Goal: Task Accomplishment & Management: Manage account settings

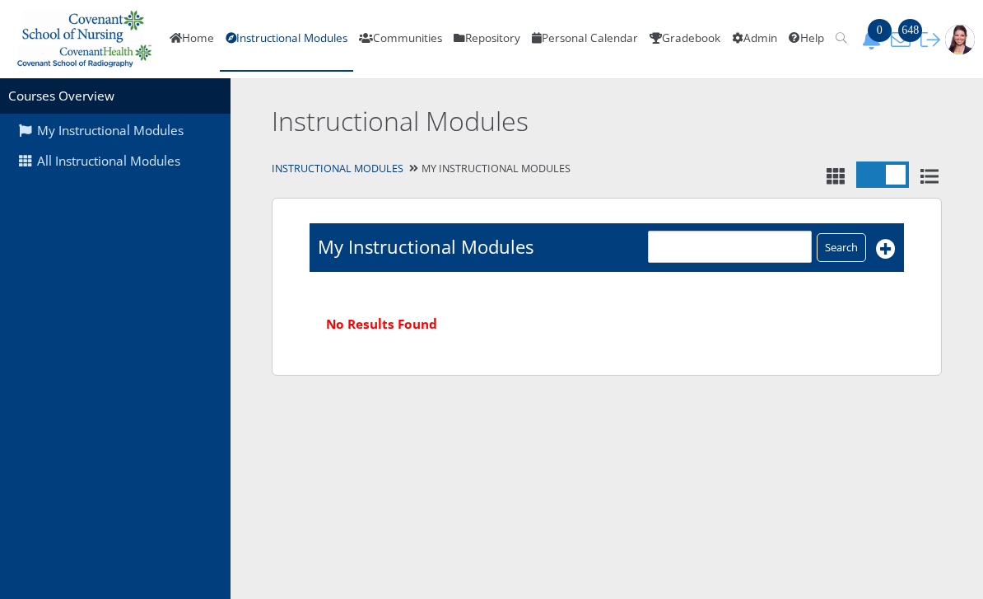
click at [75, 153] on link "All Instructional Modules" at bounding box center [115, 161] width 231 height 31
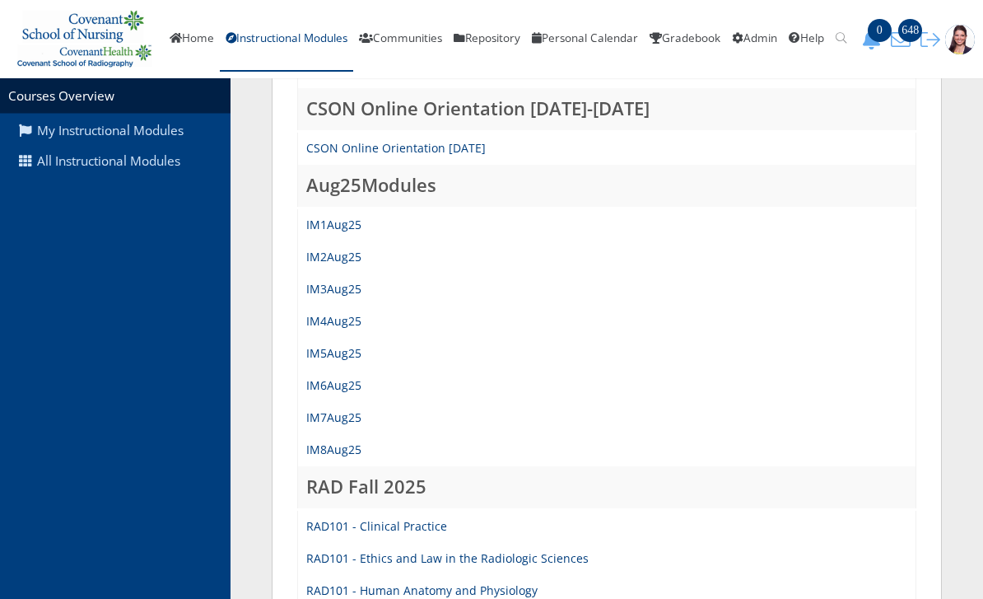
scroll to position [337, 0]
click at [348, 223] on link "IM1Aug25" at bounding box center [333, 225] width 55 height 16
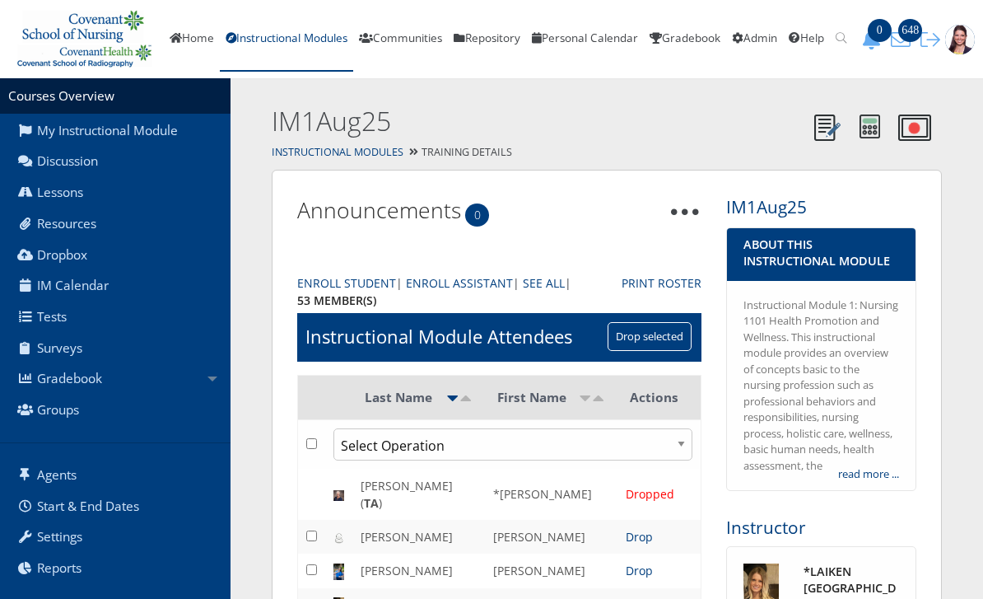
click at [72, 377] on link "Gradebook" at bounding box center [115, 378] width 231 height 31
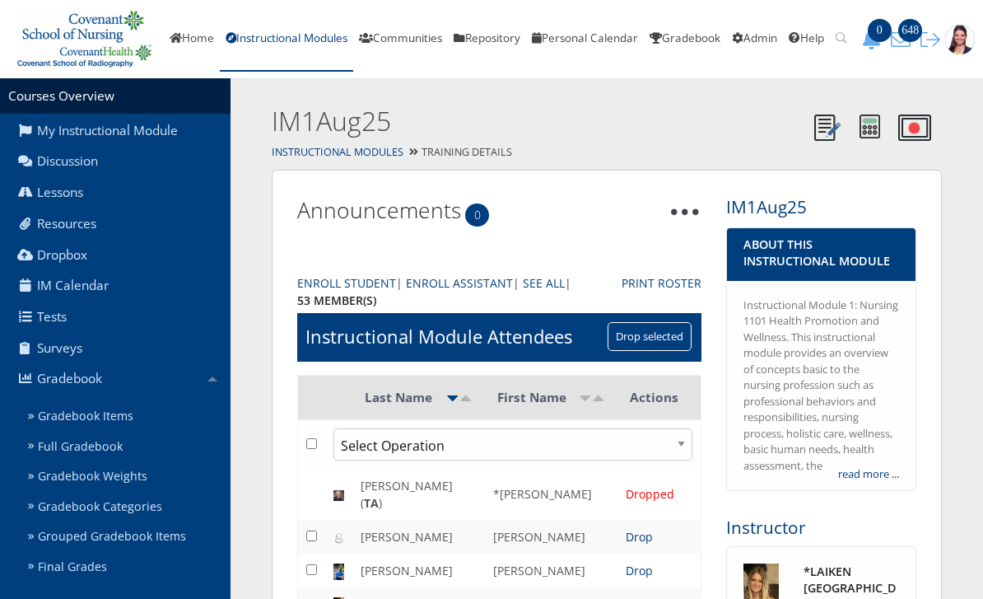
click at [71, 417] on link "Gradebook Items" at bounding box center [125, 416] width 209 height 30
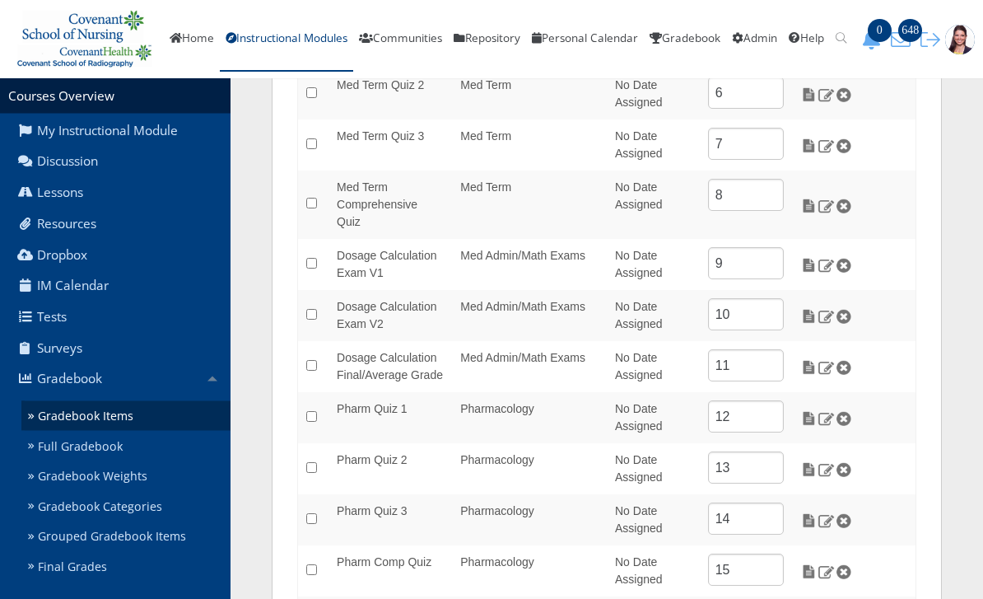
scroll to position [506, 0]
click at [804, 258] on img at bounding box center [808, 265] width 17 height 15
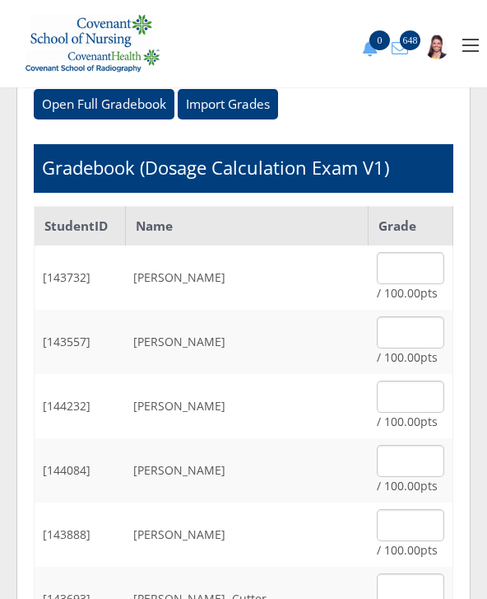
scroll to position [150, 0]
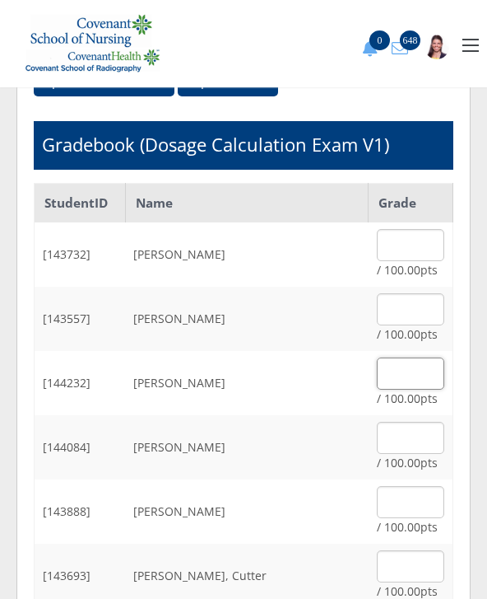
click at [408, 375] on input "text" at bounding box center [411, 373] width 68 height 32
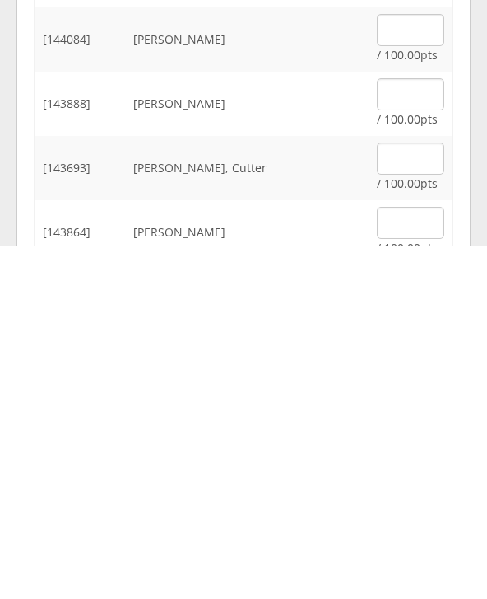
scroll to position [250, 0]
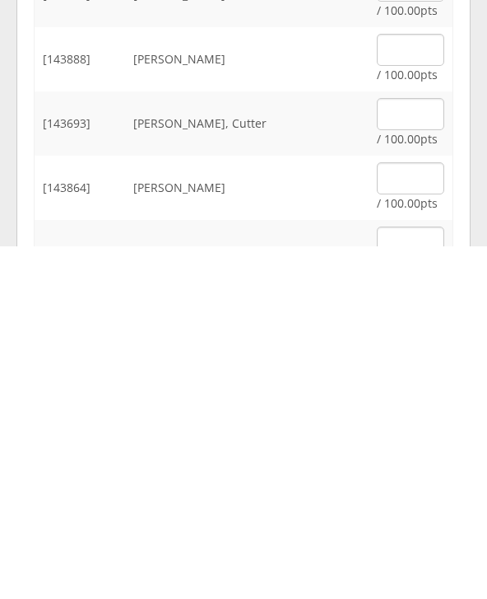
type input "100"
click at [401, 450] on input "text" at bounding box center [411, 466] width 68 height 32
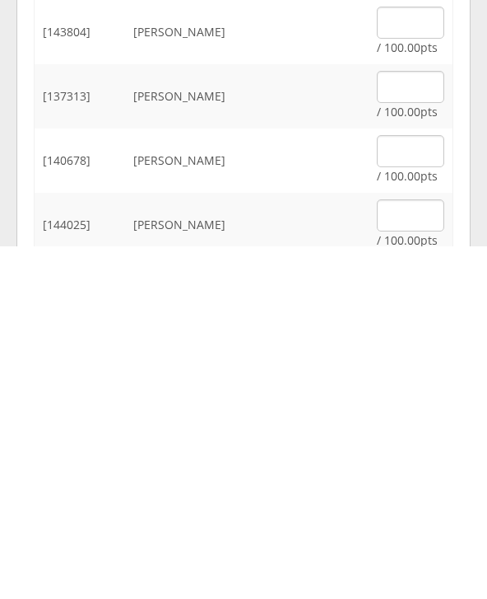
scroll to position [670, 0]
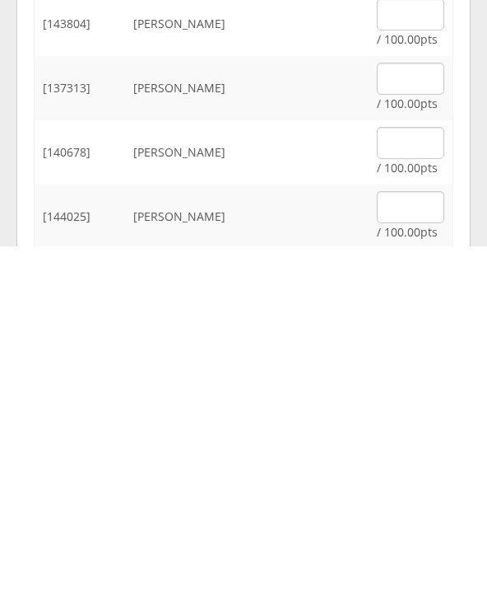
type input "95"
click at [409, 543] on input "text" at bounding box center [411, 559] width 68 height 32
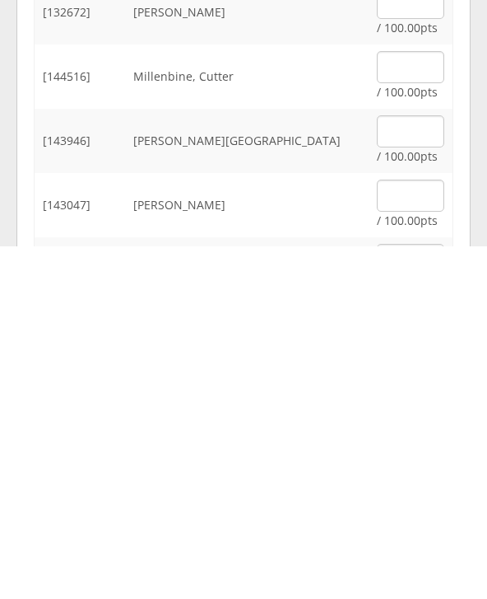
scroll to position [1392, 0]
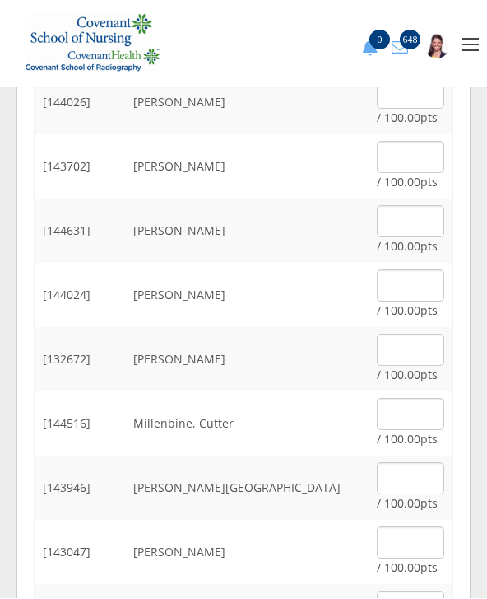
type input "75"
click at [408, 97] on input "text" at bounding box center [411, 94] width 68 height 32
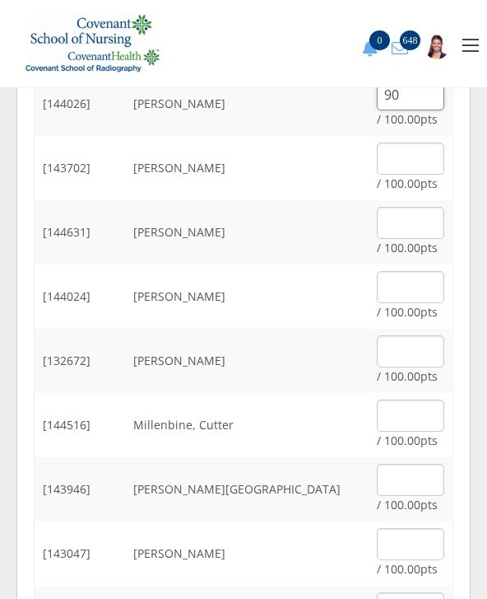
scroll to position [1391, 0]
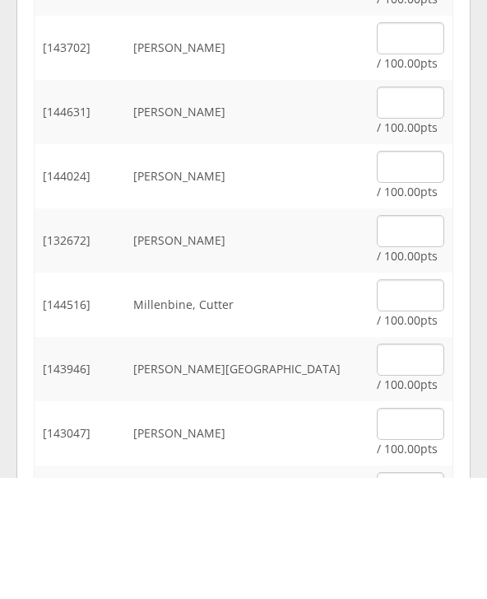
type input "90"
click at [402, 144] on input "text" at bounding box center [411, 160] width 68 height 32
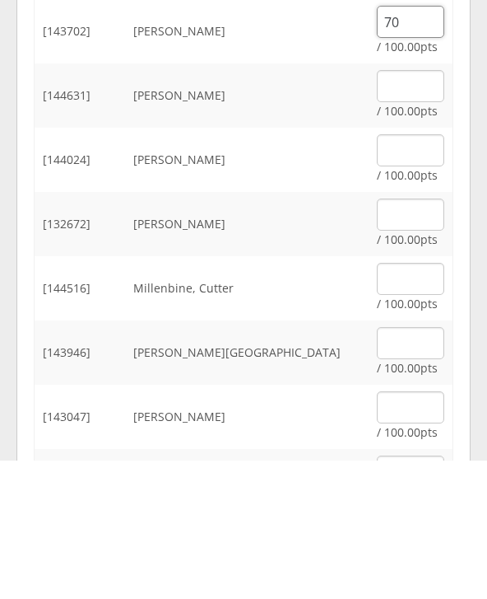
type input "70"
click at [416, 208] on input "text" at bounding box center [411, 224] width 68 height 32
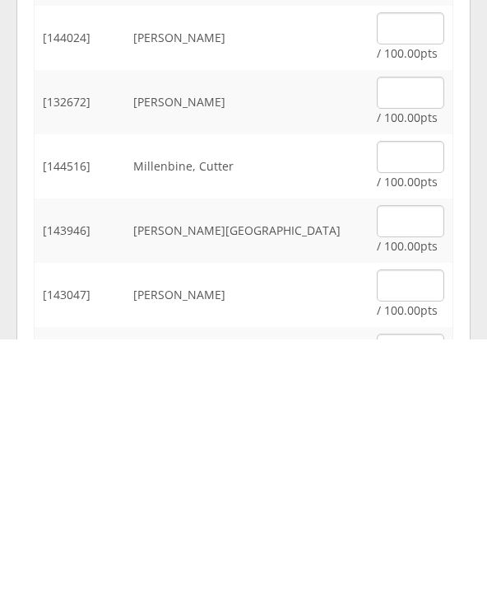
type input "70"
click at [420, 337] on input "text" at bounding box center [411, 353] width 68 height 32
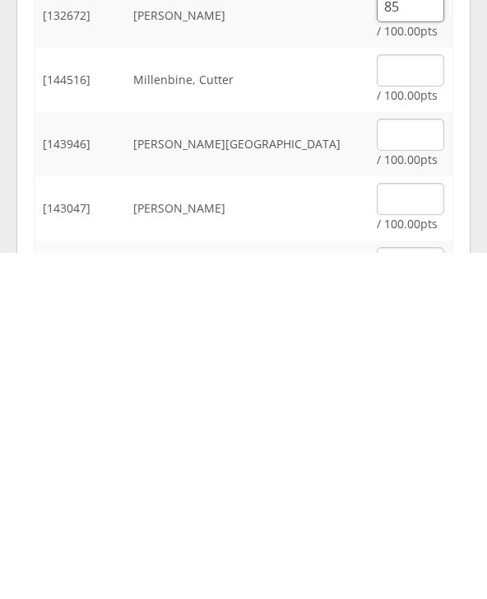
scroll to position [1398, 0]
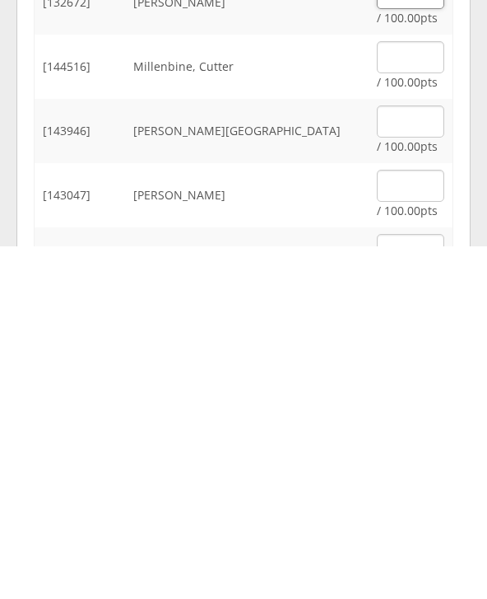
type input "85"
click at [410, 522] on input "text" at bounding box center [411, 538] width 68 height 32
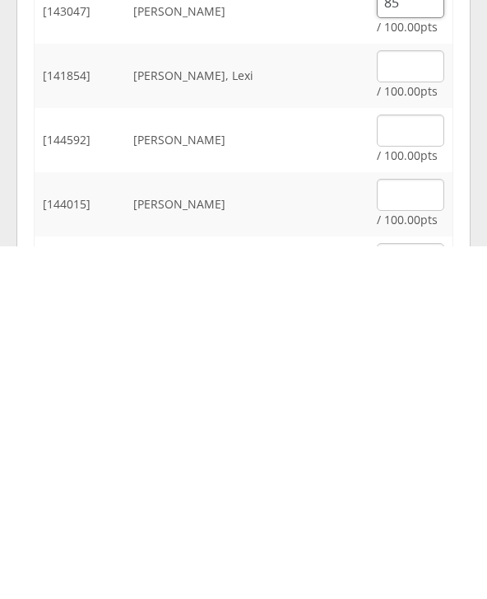
scroll to position [1583, 0]
type input "85"
click at [404, 530] on input "text" at bounding box center [411, 546] width 68 height 32
type input "O"
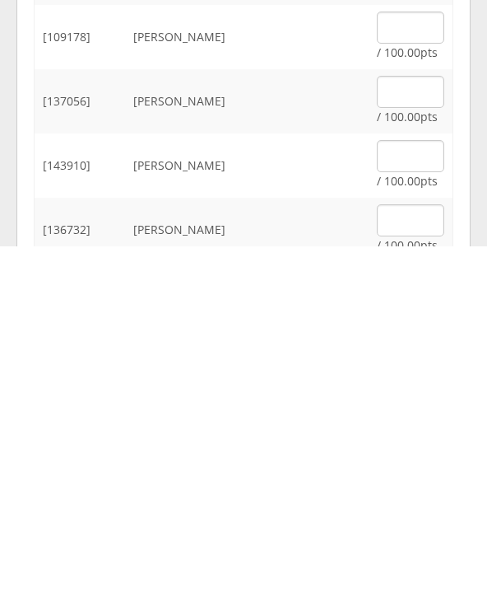
scroll to position [1975, 0]
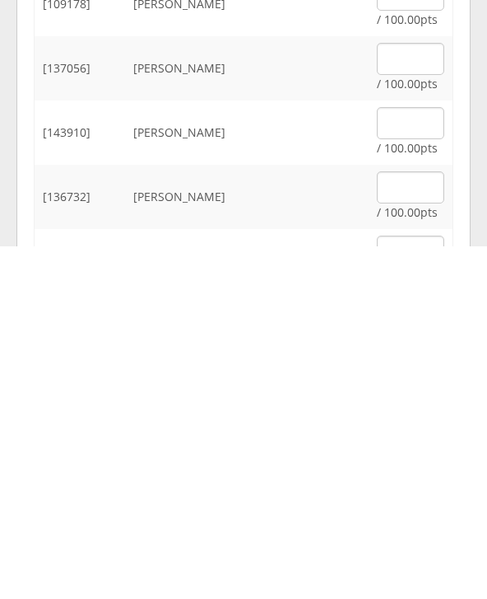
type input "95"
click at [394, 524] on input "text" at bounding box center [411, 540] width 68 height 32
type input "90"
click at [432, 588] on input "text" at bounding box center [411, 604] width 68 height 32
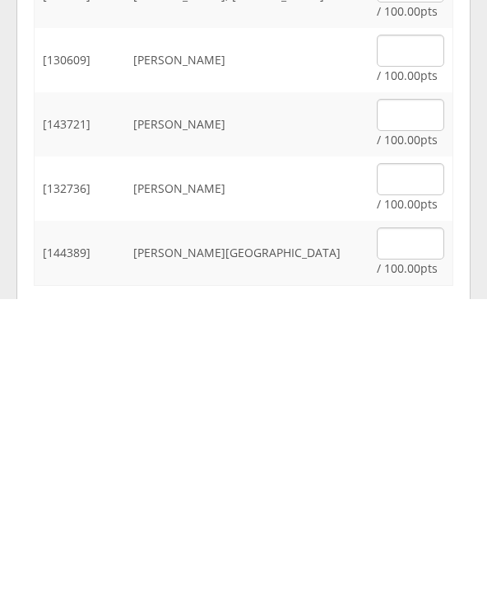
scroll to position [2415, 0]
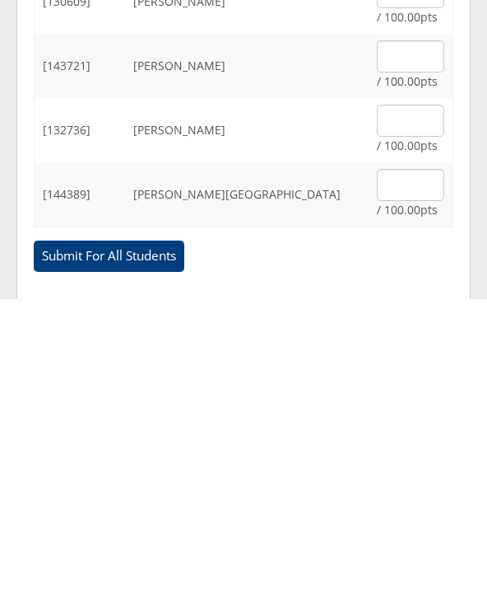
type input "75"
click at [89, 540] on input "Submit For All Students" at bounding box center [109, 555] width 151 height 31
click at [170, 551] on input "Submit For All Students" at bounding box center [109, 555] width 151 height 31
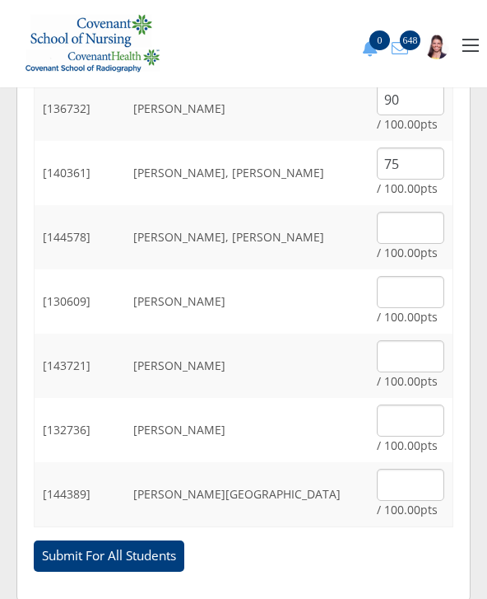
click at [165, 550] on input "Submit For All Students" at bounding box center [109, 555] width 151 height 31
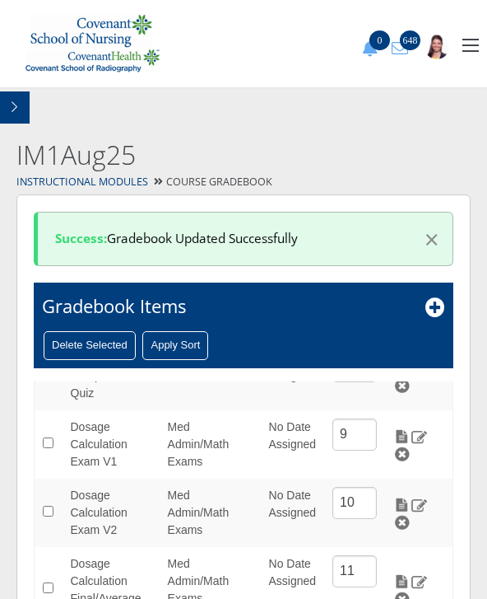
scroll to position [475, 0]
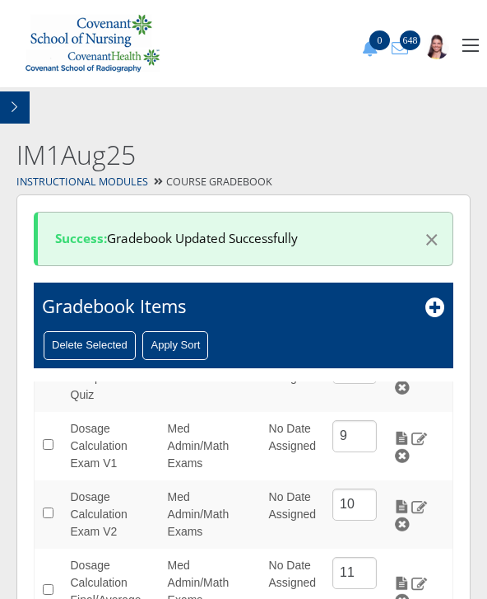
click at [408, 431] on img at bounding box center [402, 438] width 17 height 15
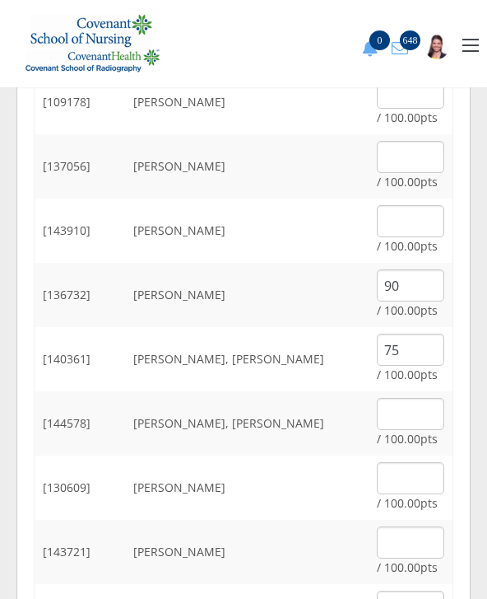
scroll to position [2362, 0]
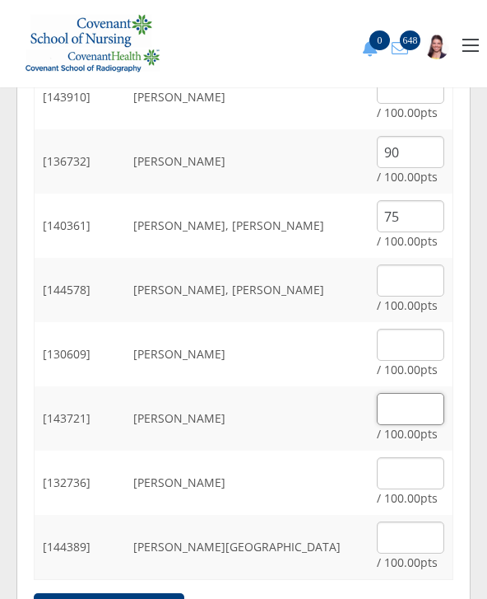
click at [413, 413] on input "text" at bounding box center [411, 409] width 68 height 32
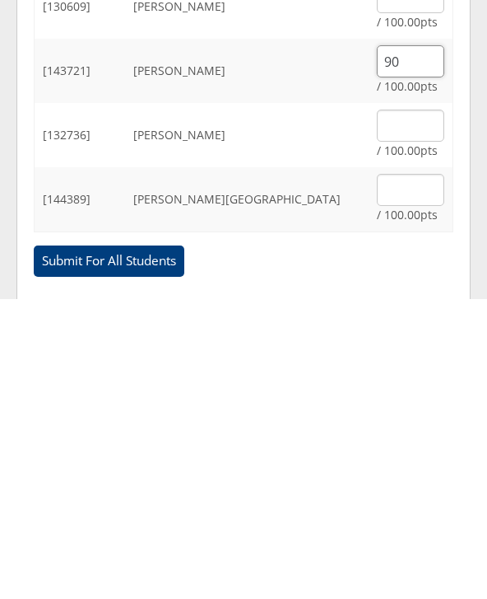
scroll to position [2414, 0]
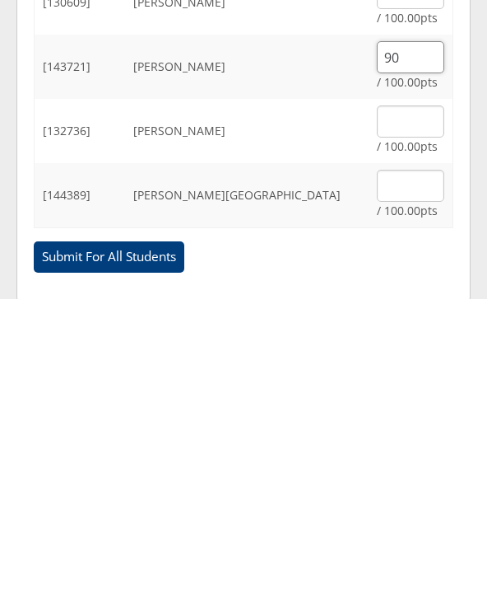
type input "90"
click at [423, 469] on input "text" at bounding box center [411, 485] width 68 height 32
type input "95"
click at [131, 541] on input "Submit For All Students" at bounding box center [109, 556] width 151 height 31
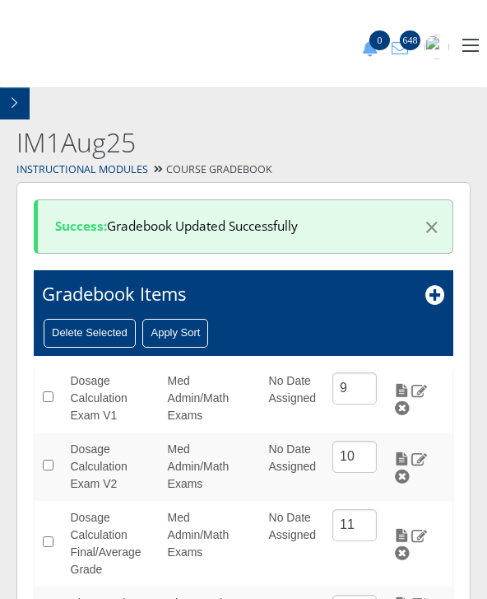
scroll to position [16, 0]
click at [411, 528] on img at bounding box center [402, 535] width 17 height 15
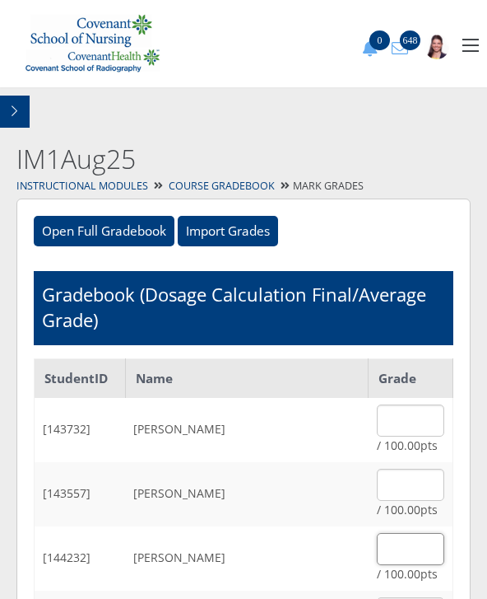
click at [398, 548] on input "text" at bounding box center [411, 549] width 68 height 32
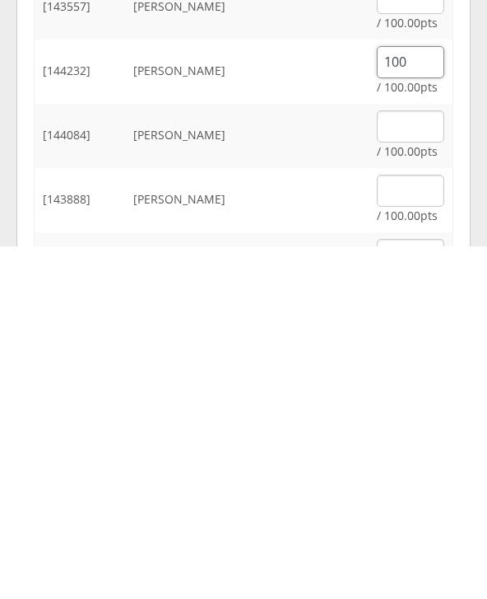
scroll to position [166, 0]
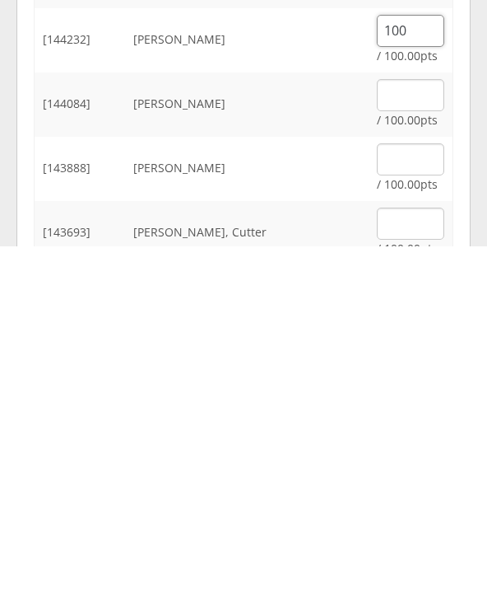
type input "100"
click at [407, 560] on input "text" at bounding box center [411, 576] width 68 height 32
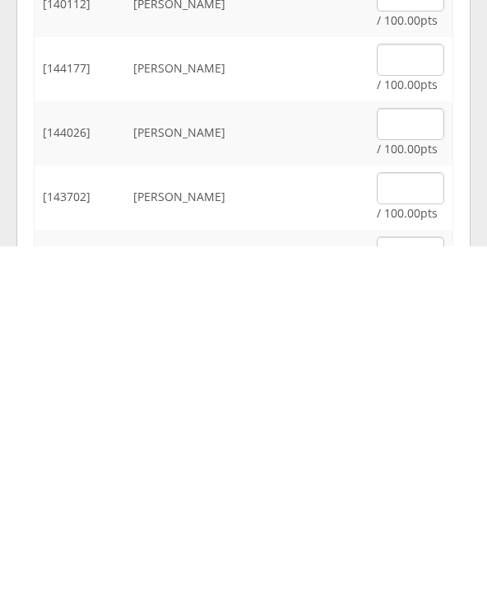
scroll to position [1037, 0]
type input "100"
click at [426, 459] on input "text" at bounding box center [411, 475] width 68 height 32
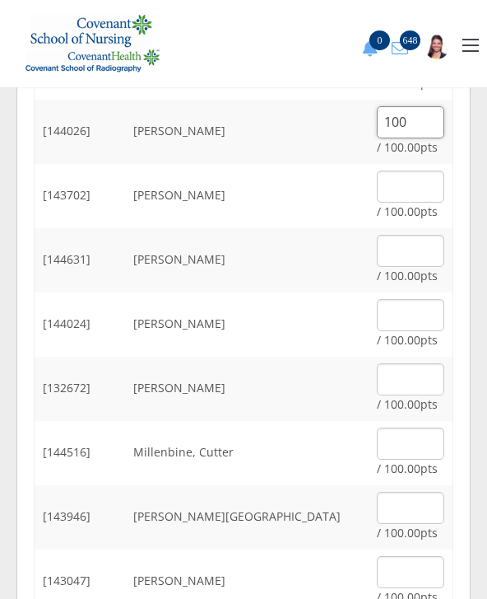
type input "100"
click at [399, 385] on input "text" at bounding box center [411, 379] width 68 height 32
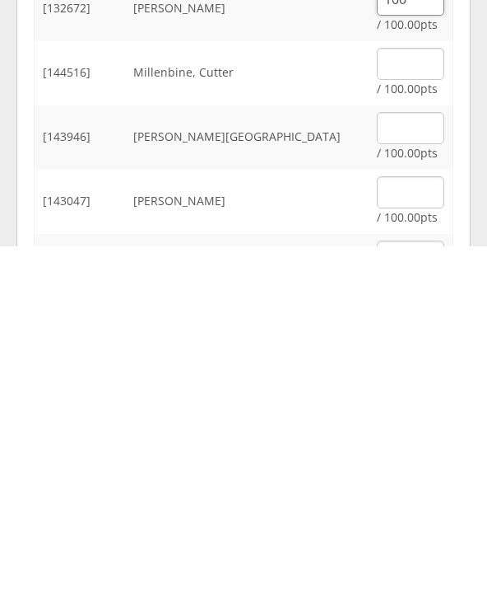
scroll to position [1419, 0]
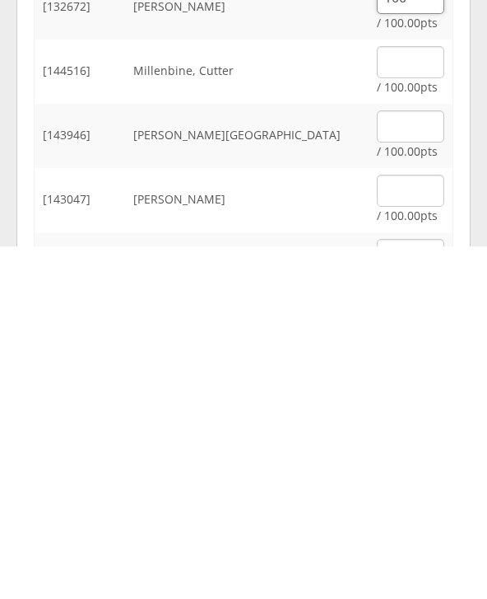
type input "100"
click at [408, 527] on input "text" at bounding box center [411, 543] width 68 height 32
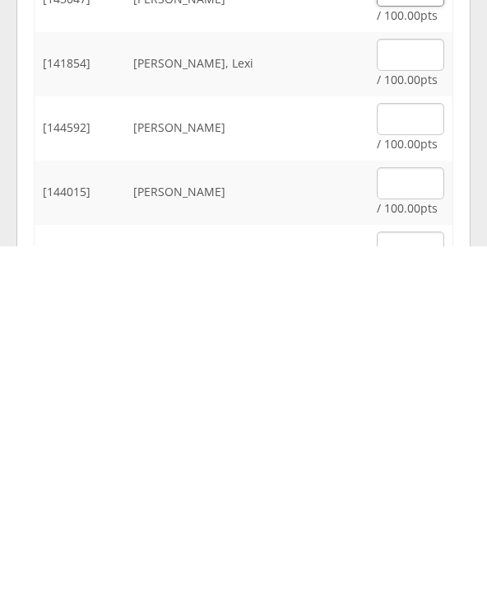
type input "100"
click at [420, 520] on input "text" at bounding box center [411, 536] width 68 height 32
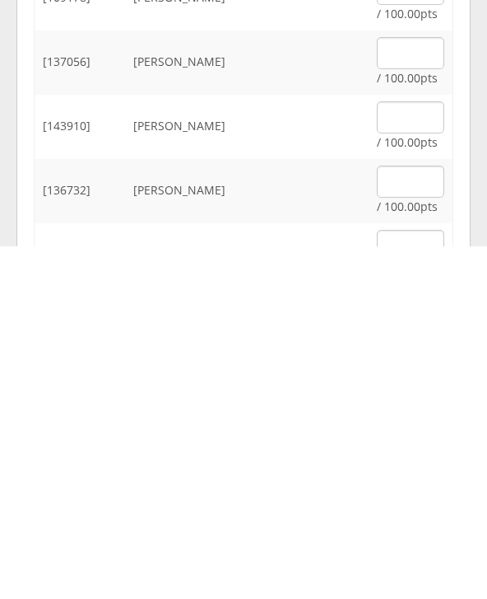
scroll to position [2006, 0]
type input "100"
click at [416, 518] on input "text" at bounding box center [411, 534] width 68 height 32
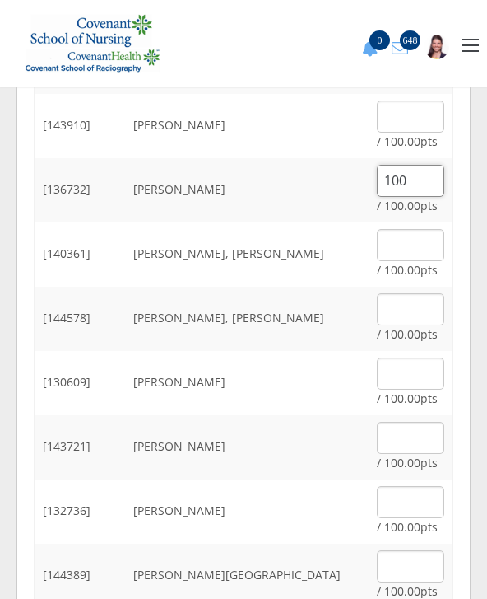
type input "100"
click at [408, 445] on input "text" at bounding box center [411, 438] width 68 height 32
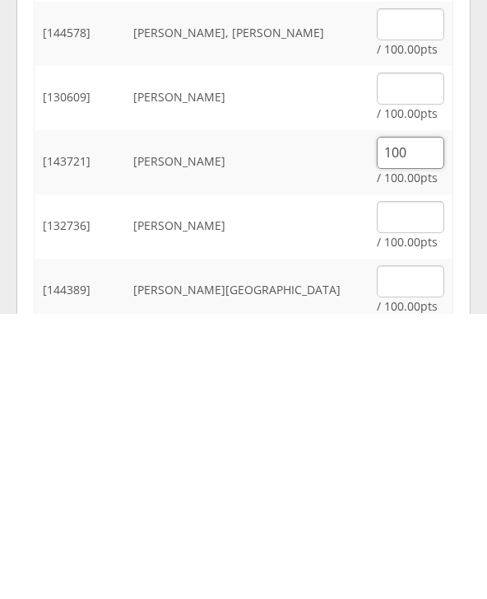
type input "100"
click at [426, 551] on input "text" at bounding box center [411, 567] width 68 height 32
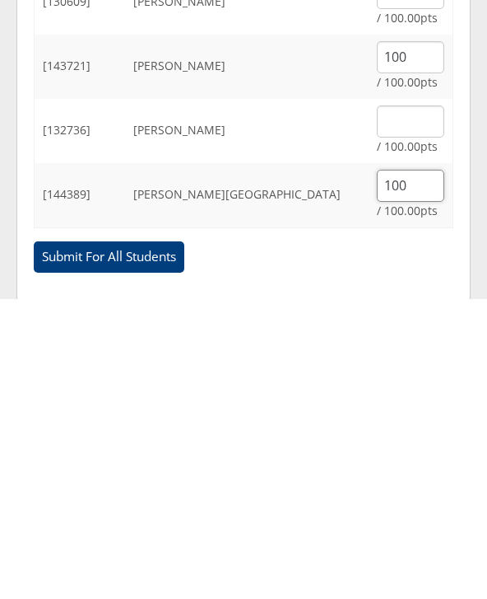
type input "100"
click at [150, 541] on input "Submit For All Students" at bounding box center [109, 556] width 151 height 31
click at [117, 554] on input "Submit For All Students" at bounding box center [109, 556] width 151 height 31
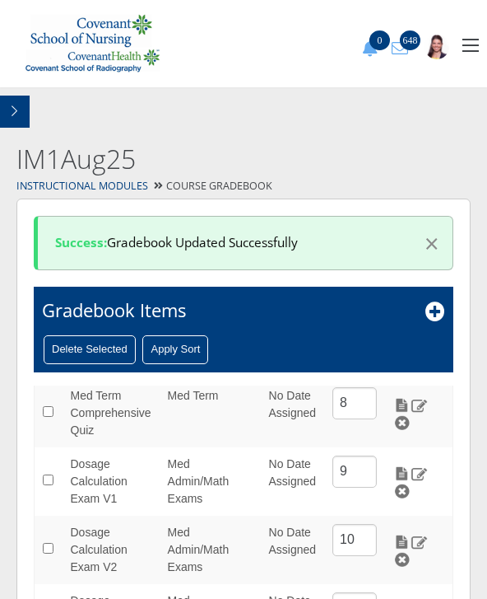
scroll to position [445, 0]
click at [399, 465] on td at bounding box center [419, 480] width 68 height 68
click at [411, 465] on img at bounding box center [402, 472] width 17 height 15
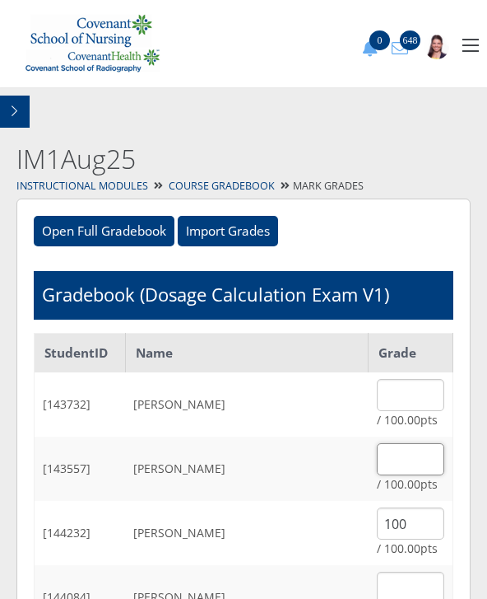
click at [416, 450] on input "text" at bounding box center [411, 459] width 68 height 32
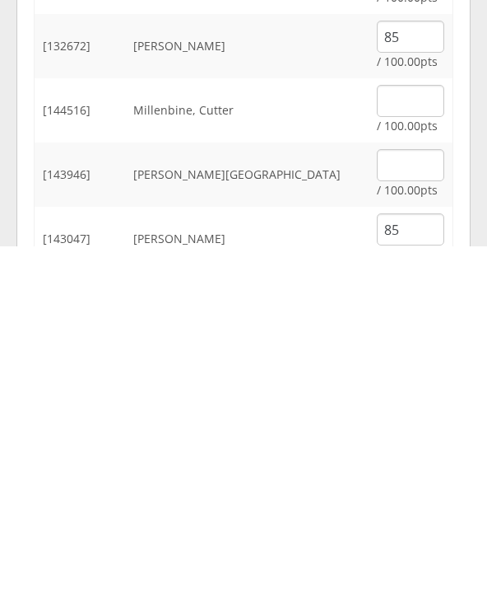
scroll to position [1429, 0]
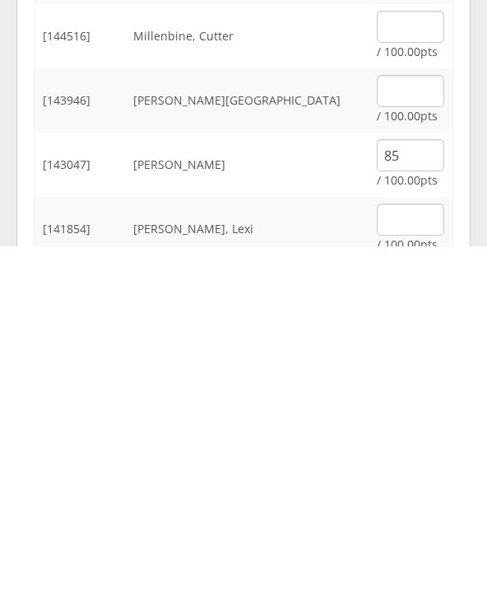
type input "95"
click at [409, 427] on input "text" at bounding box center [411, 443] width 68 height 32
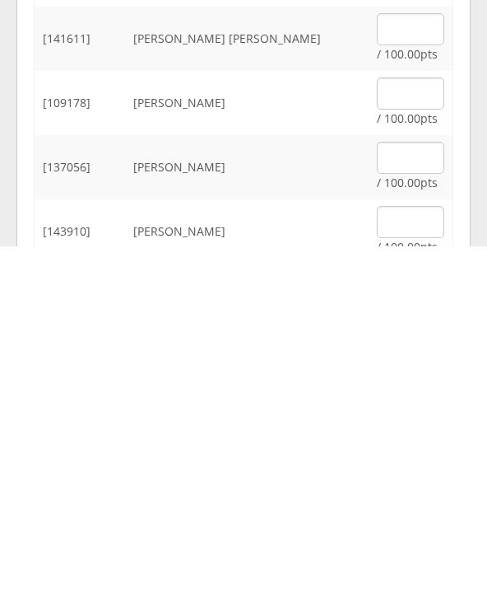
scroll to position [1877, 0]
type input "90"
click at [417, 557] on input "text" at bounding box center [411, 573] width 68 height 32
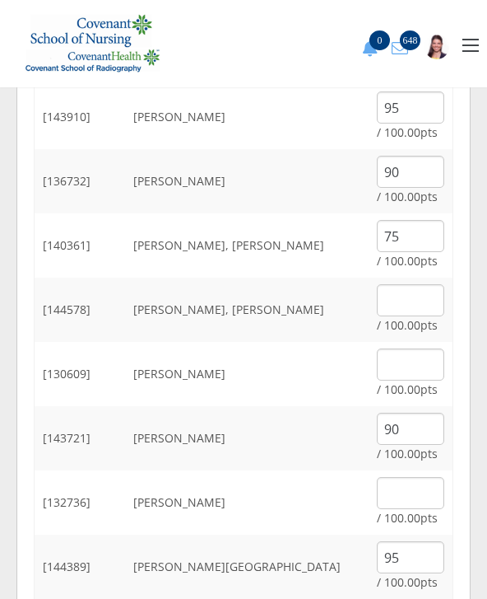
scroll to position [2342, 0]
type input "95"
click at [404, 313] on input "text" at bounding box center [411, 301] width 68 height 32
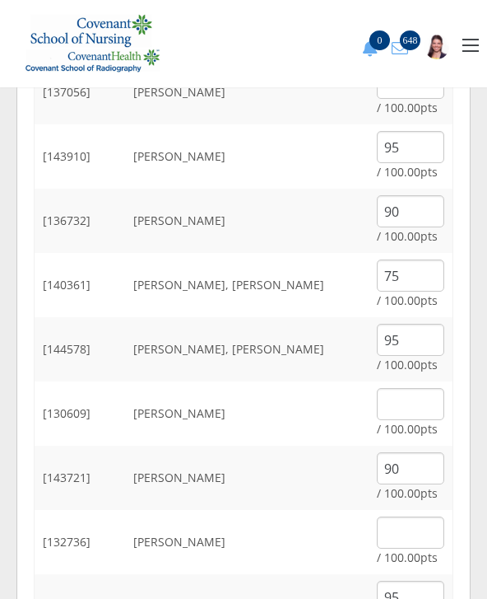
scroll to position [2362, 0]
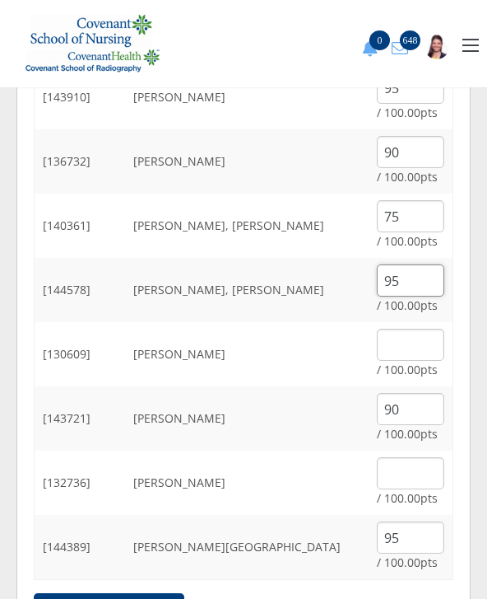
type input "95"
click at [161, 598] on input "Submit For All Students" at bounding box center [109, 608] width 151 height 31
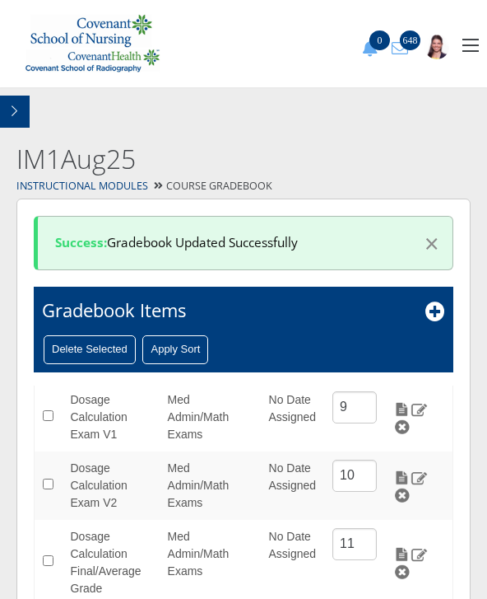
scroll to position [495, 0]
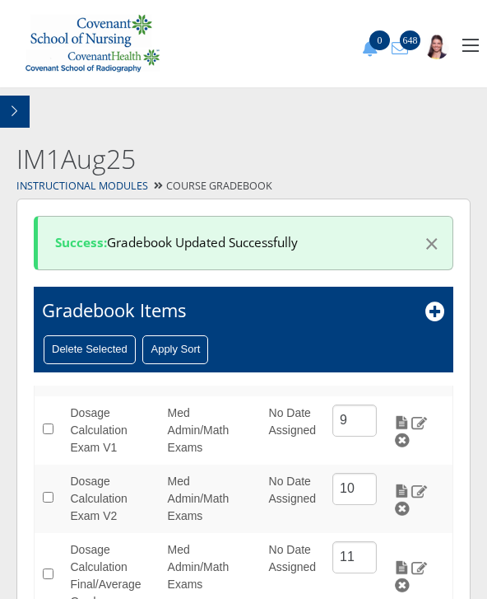
click at [406, 415] on img at bounding box center [402, 422] width 17 height 15
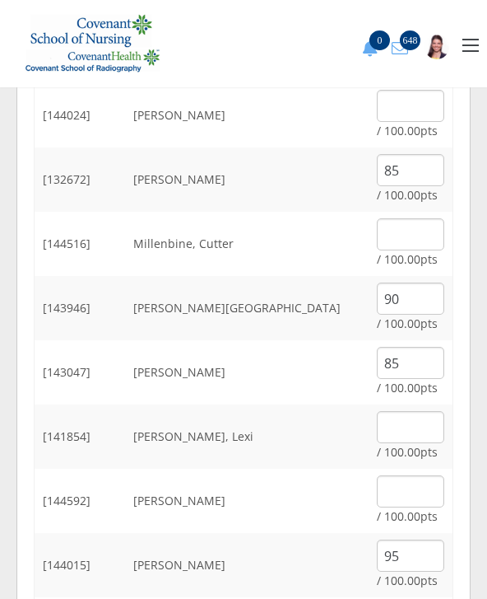
scroll to position [1575, 0]
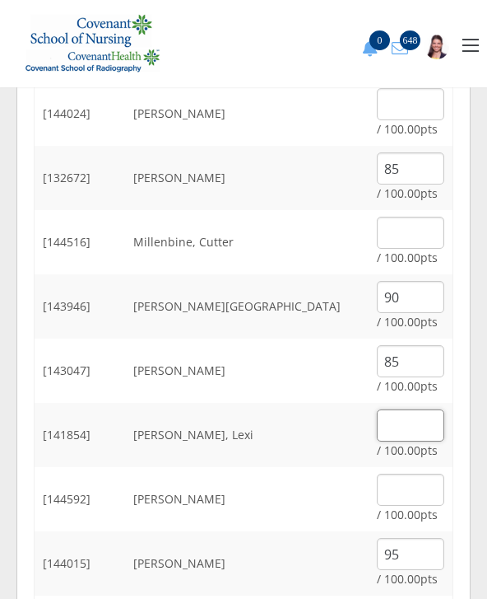
click at [410, 422] on input "text" at bounding box center [411, 425] width 68 height 32
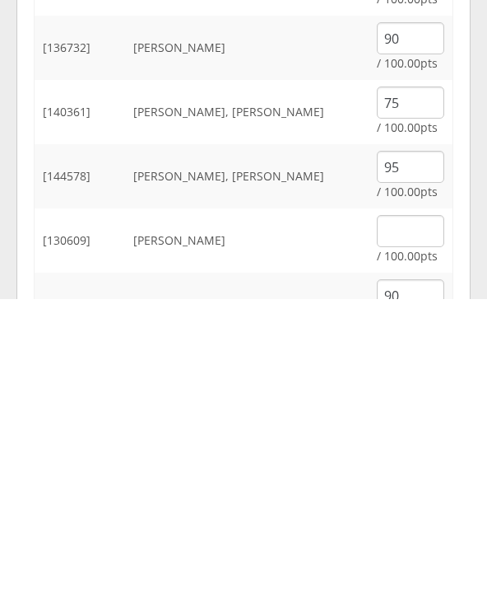
scroll to position [2190, 0]
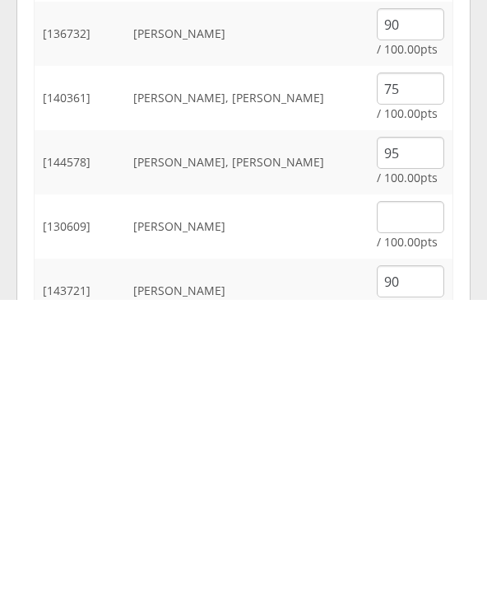
type input "95"
click at [402, 501] on input "text" at bounding box center [411, 517] width 68 height 32
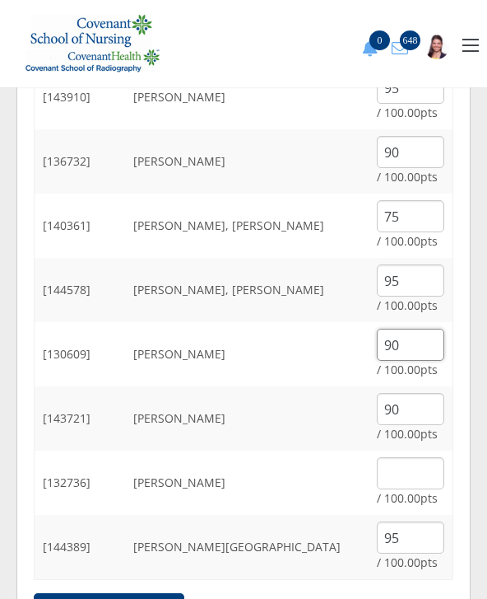
type input "90"
click at [138, 598] on input "Submit For All Students" at bounding box center [109, 608] width 151 height 31
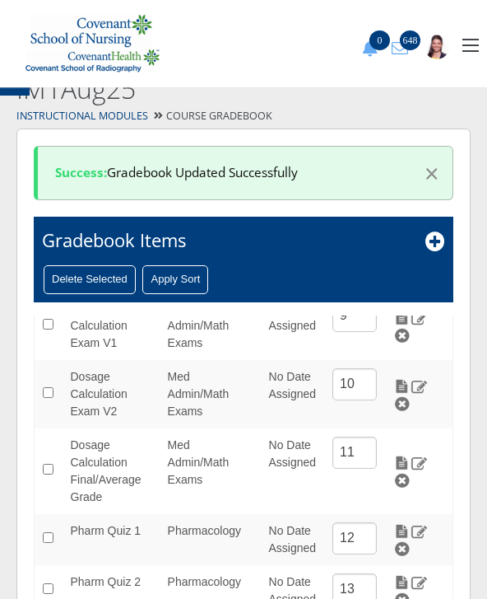
scroll to position [70, 0]
click at [421, 457] on img at bounding box center [419, 462] width 17 height 15
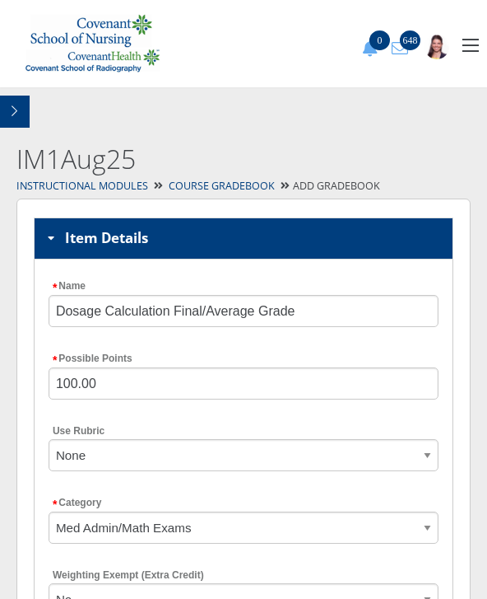
click at [317, 148] on h2 "IM1Aug25" at bounding box center [187, 159] width 343 height 37
click at [216, 192] on link "Course Gradebook" at bounding box center [222, 186] width 106 height 14
click at [231, 184] on link "Course Gradebook" at bounding box center [222, 186] width 106 height 14
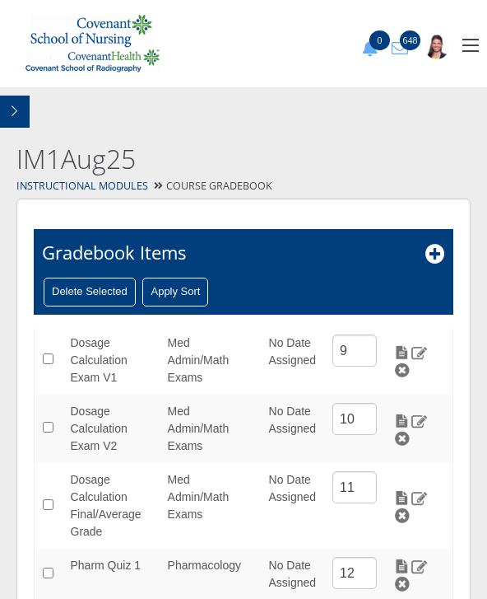
scroll to position [516, 0]
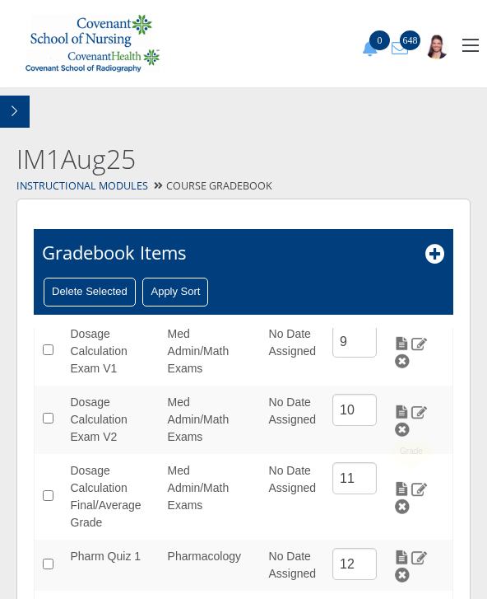
click at [404, 482] on img at bounding box center [402, 488] width 17 height 15
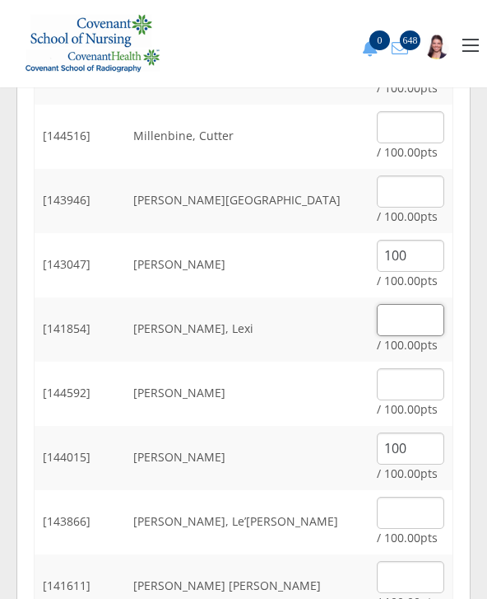
click at [394, 320] on input "text" at bounding box center [411, 321] width 68 height 32
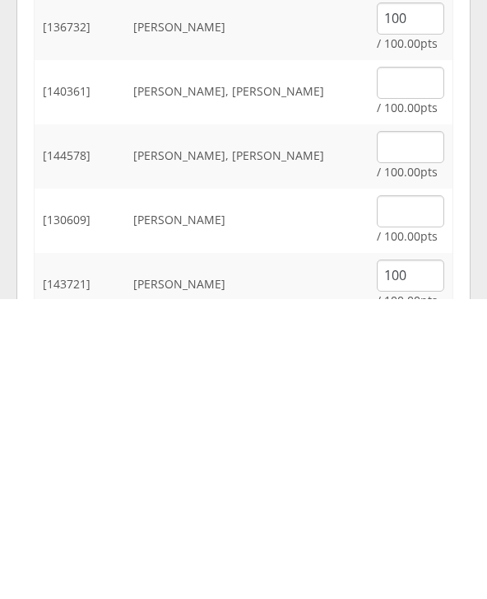
scroll to position [2222, 0]
type input "100"
click at [405, 495] on input "text" at bounding box center [411, 511] width 68 height 32
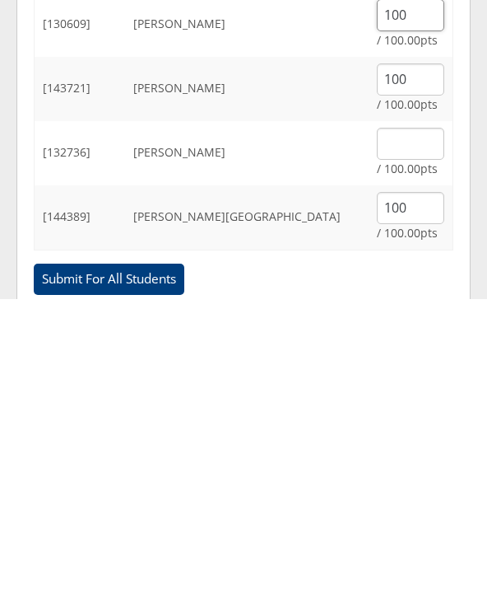
scroll to position [2440, 0]
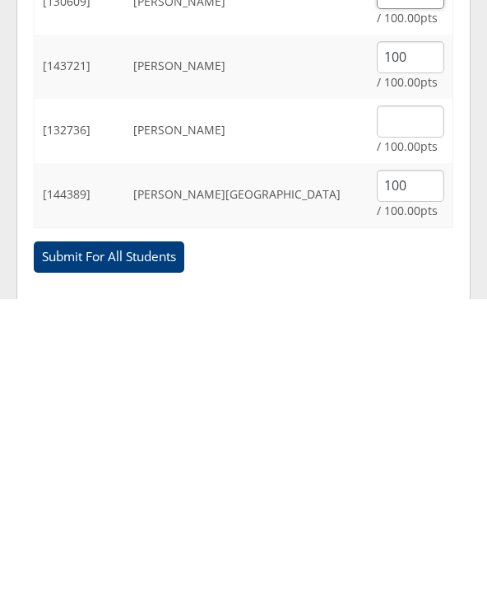
type input "100"
click at [118, 541] on input "Submit For All Students" at bounding box center [109, 556] width 151 height 31
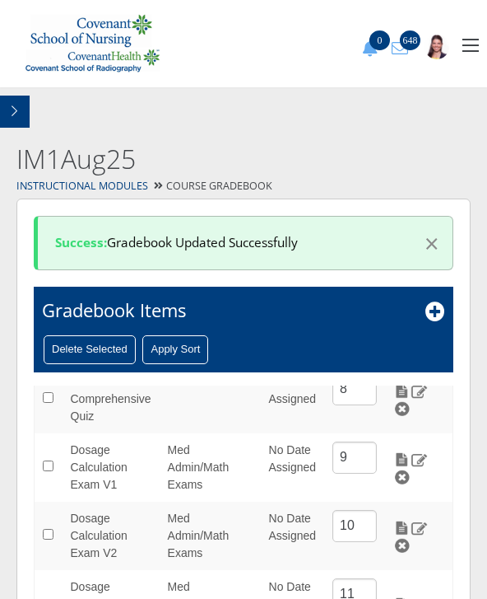
scroll to position [457, 0]
click at [411, 453] on img at bounding box center [402, 460] width 17 height 15
click at [406, 456] on img at bounding box center [402, 460] width 17 height 15
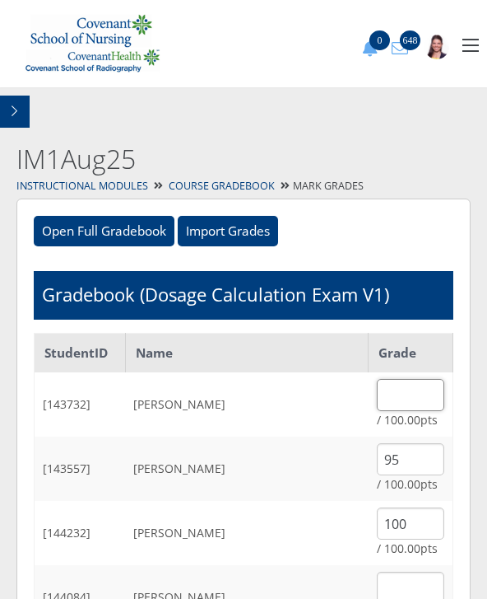
click at [416, 388] on input "text" at bounding box center [411, 395] width 68 height 32
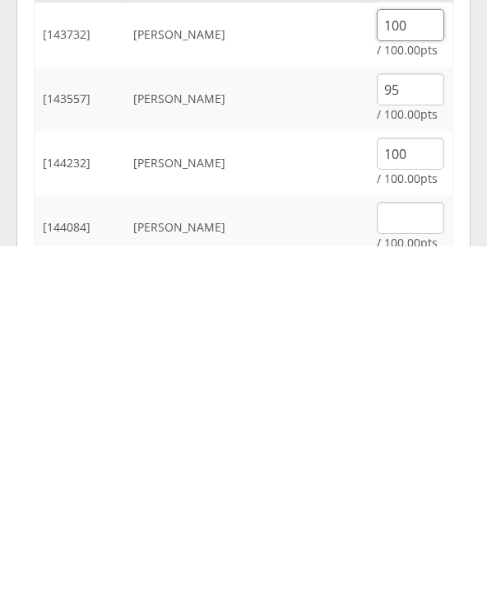
scroll to position [18, 0]
type input "100"
click at [424, 553] on input "text" at bounding box center [411, 569] width 68 height 32
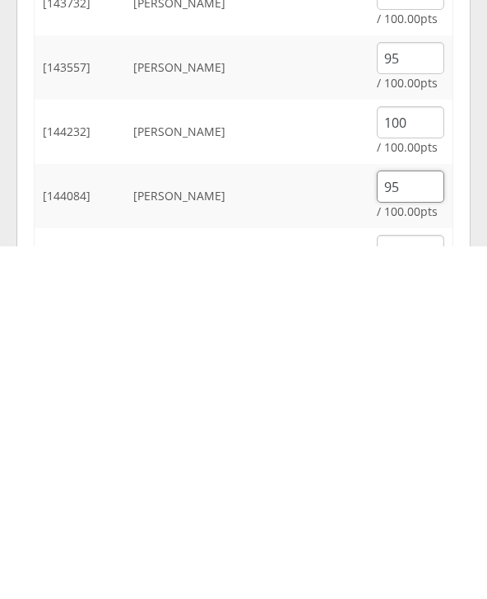
scroll to position [50, 0]
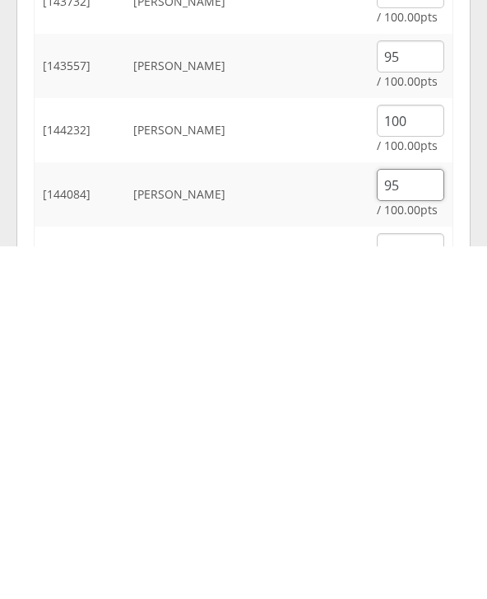
type input "95"
click at [422, 585] on input "text" at bounding box center [411, 601] width 68 height 32
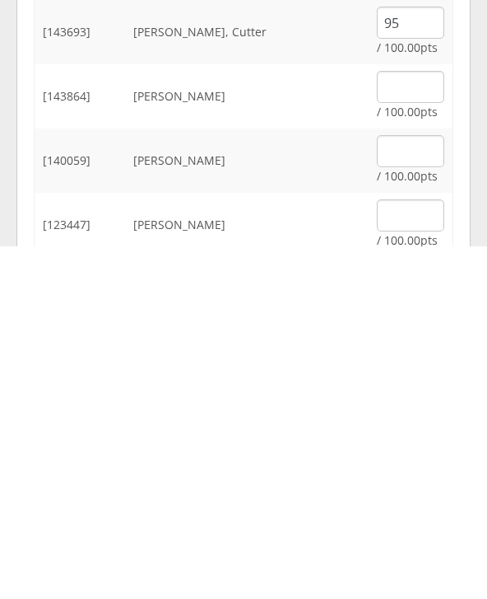
scroll to position [343, 0]
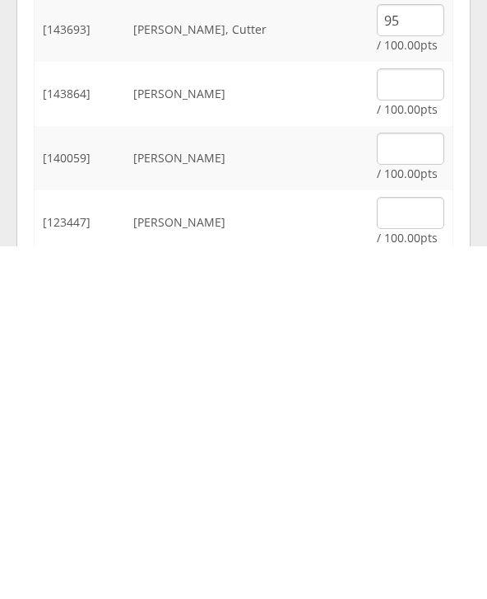
type input "95"
click at [417, 549] on input "text" at bounding box center [411, 565] width 68 height 32
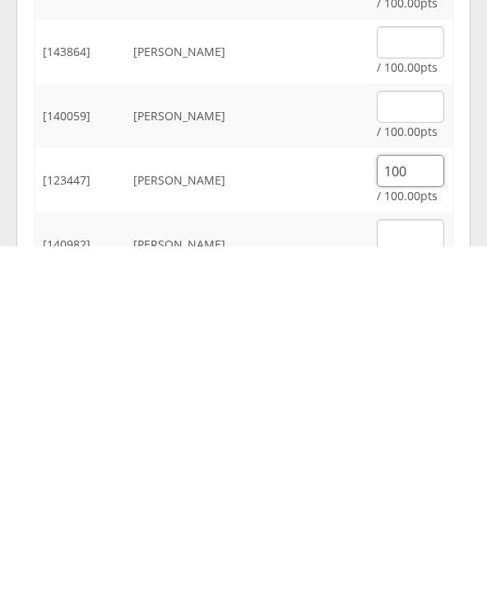
scroll to position [387, 0]
type input "100"
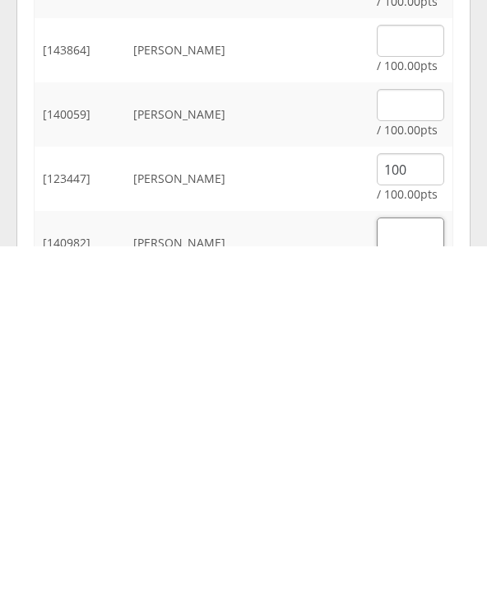
click at [417, 570] on input "text" at bounding box center [411, 586] width 68 height 32
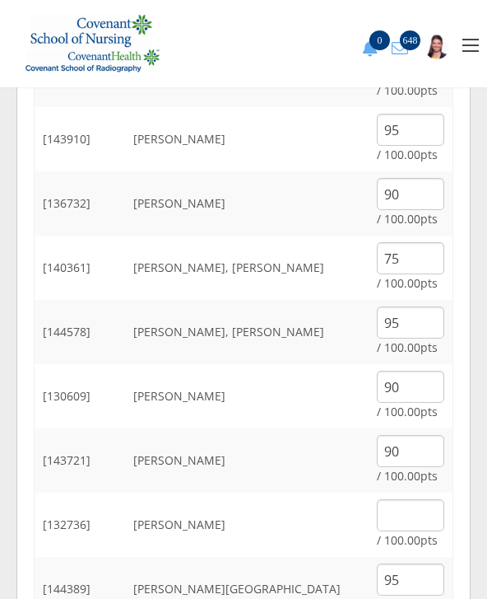
scroll to position [2362, 0]
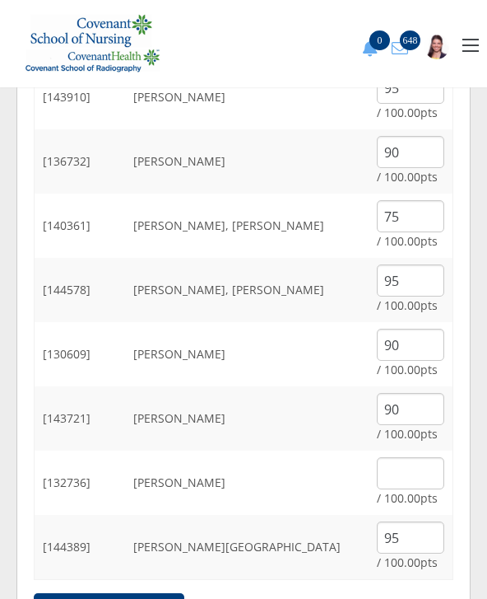
type input "65"
click at [148, 598] on input "Submit For All Students" at bounding box center [109, 608] width 151 height 31
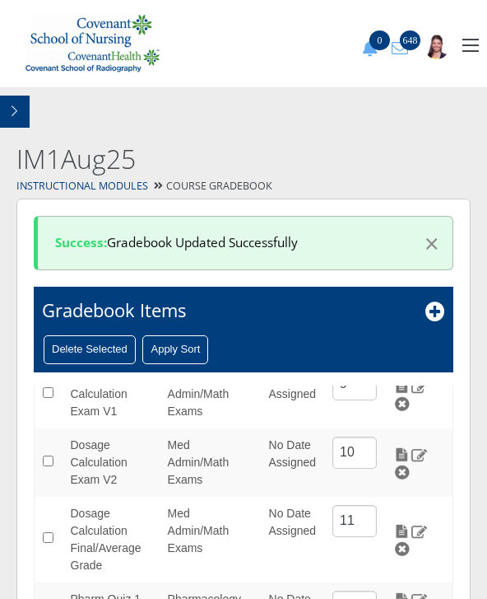
scroll to position [541, 0]
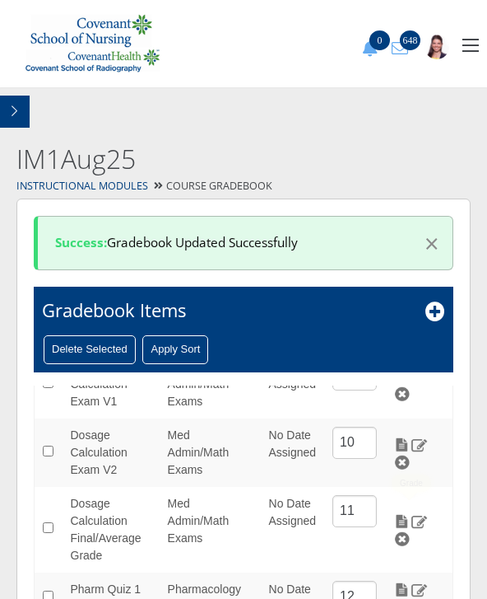
click at [411, 514] on img at bounding box center [402, 521] width 17 height 15
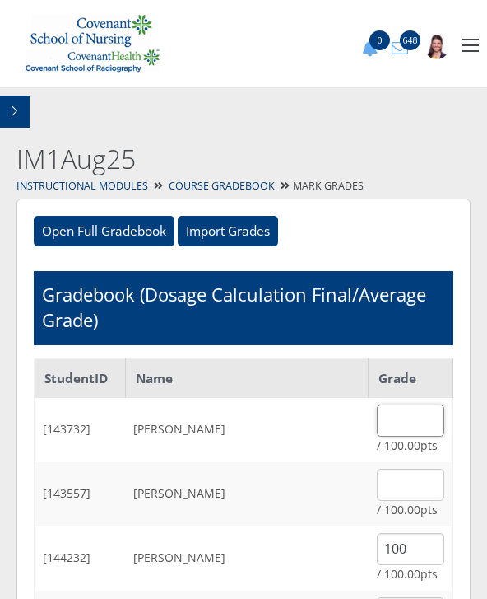
click at [411, 405] on input "text" at bounding box center [411, 420] width 68 height 32
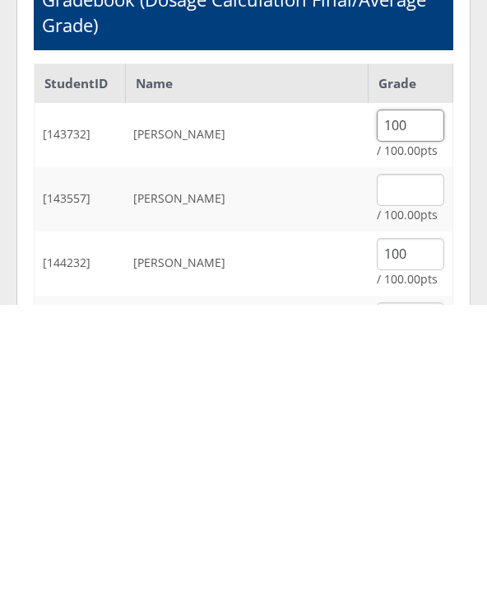
type input "100"
click at [439, 469] on input "text" at bounding box center [411, 485] width 68 height 32
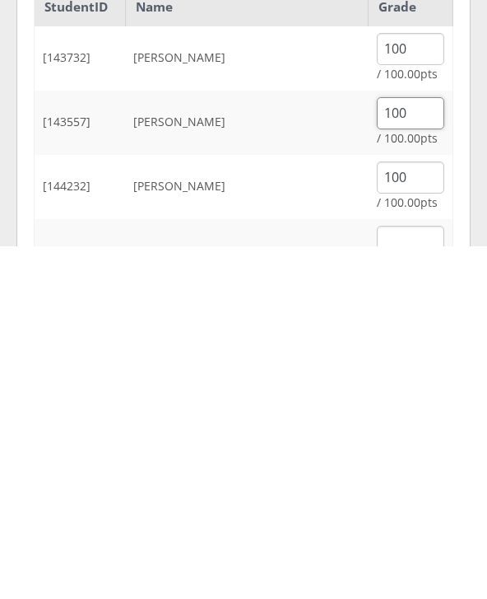
type input "100"
click at [399, 571] on td "/ 100.00pts" at bounding box center [411, 603] width 85 height 64
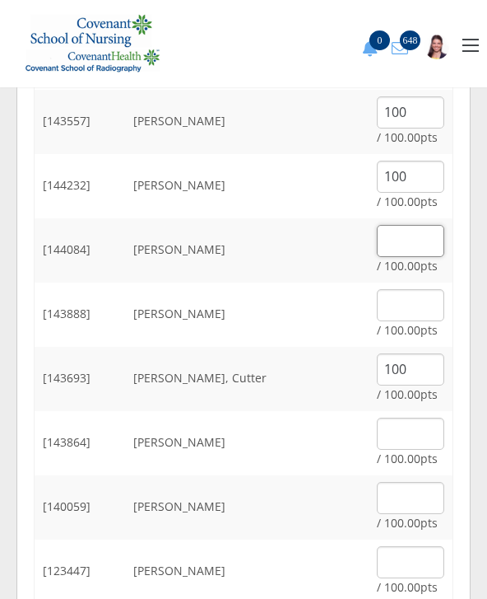
click at [404, 245] on input "text" at bounding box center [411, 241] width 68 height 32
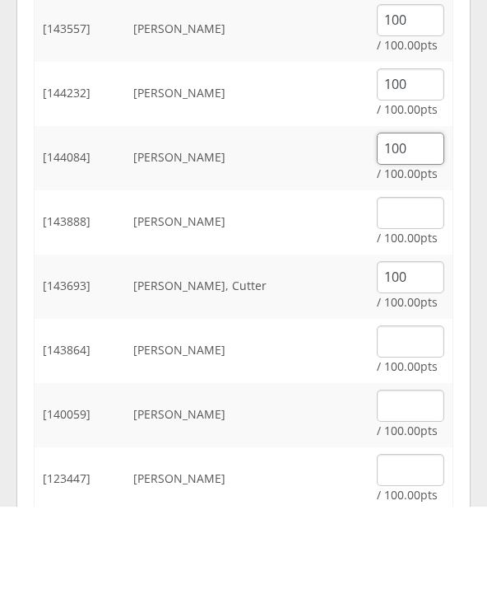
type input "100"
click at [408, 290] on input "text" at bounding box center [411, 306] width 68 height 32
type input "Q"
type input "100"
click at [439, 354] on input "100" at bounding box center [411, 370] width 68 height 32
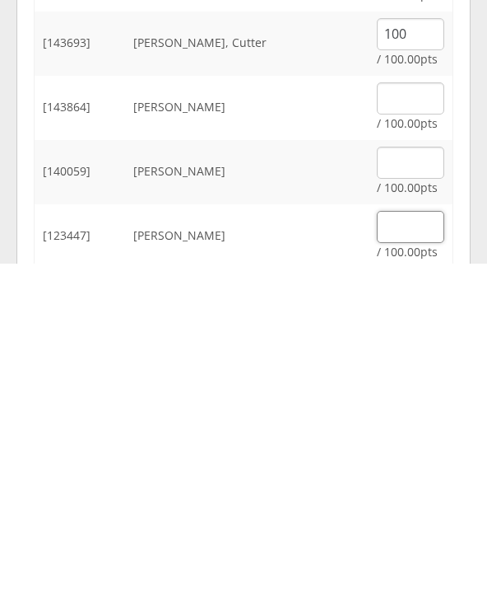
click at [418, 547] on input "text" at bounding box center [411, 563] width 68 height 32
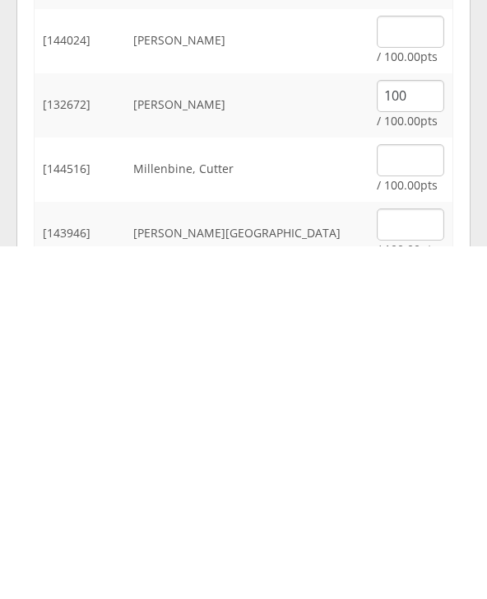
scroll to position [1322, 0]
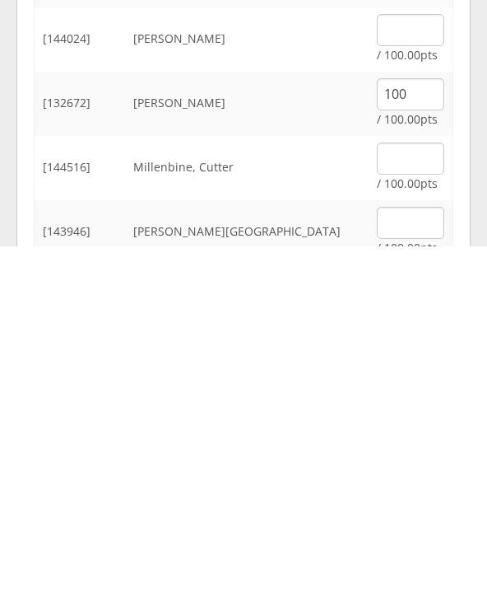
type input "100"
click at [409, 559] on input "text" at bounding box center [411, 575] width 68 height 32
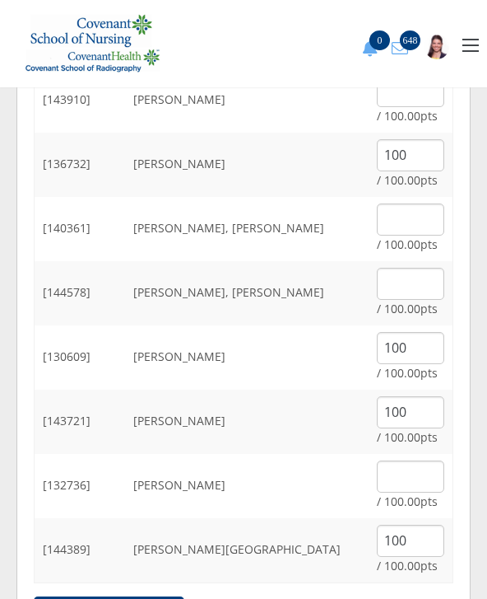
scroll to position [2387, 0]
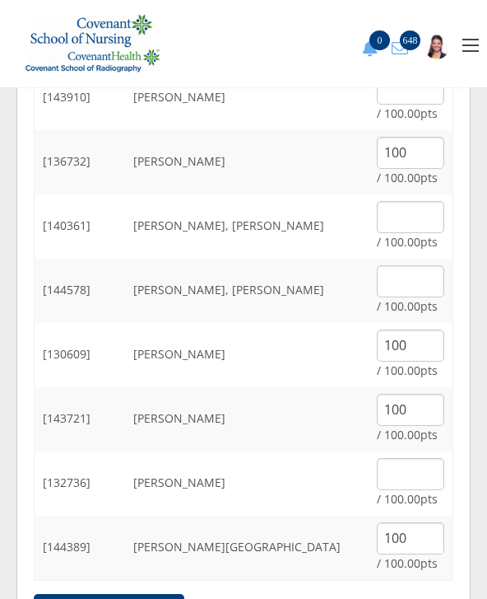
type input "100"
click at [146, 598] on input "Submit For All Students" at bounding box center [109, 609] width 151 height 31
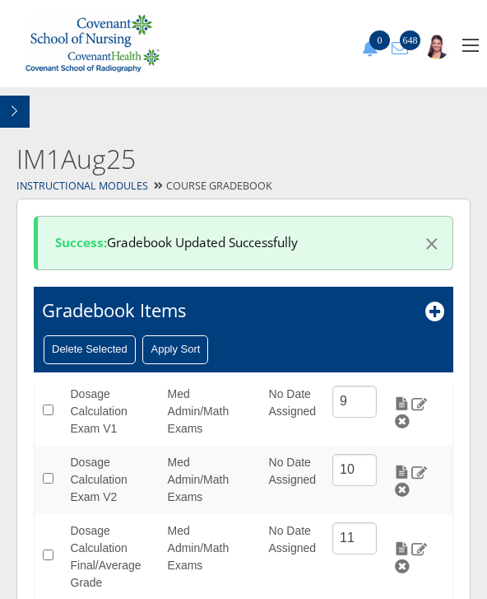
scroll to position [505, 0]
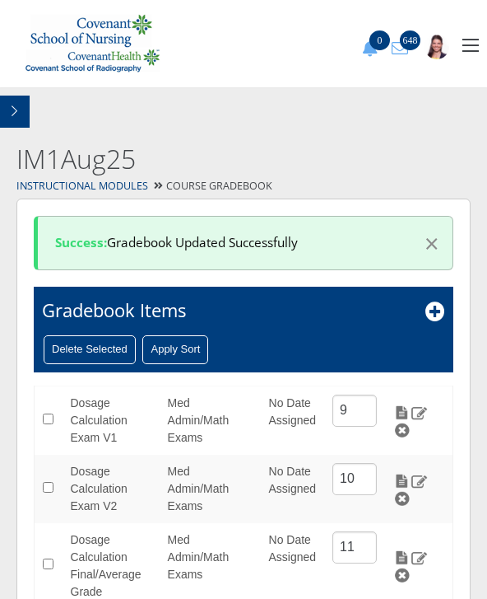
click at [411, 406] on img at bounding box center [402, 412] width 17 height 15
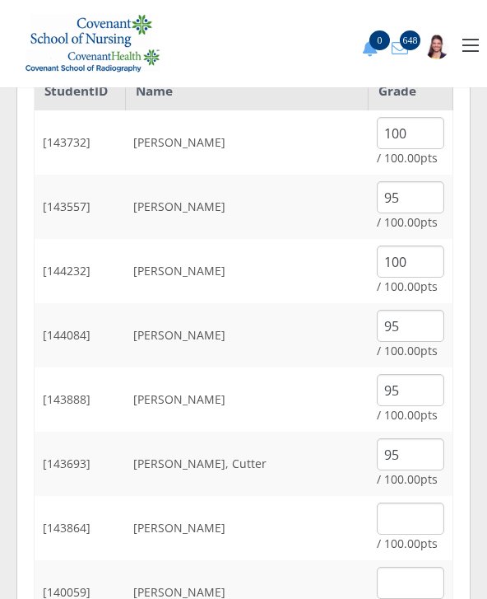
scroll to position [262, 0]
click at [422, 515] on input "text" at bounding box center [411, 518] width 68 height 32
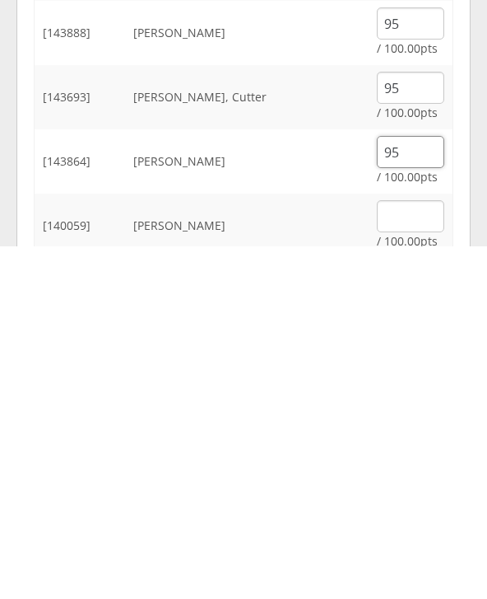
type input "95"
click at [418, 553] on input "text" at bounding box center [411, 569] width 68 height 32
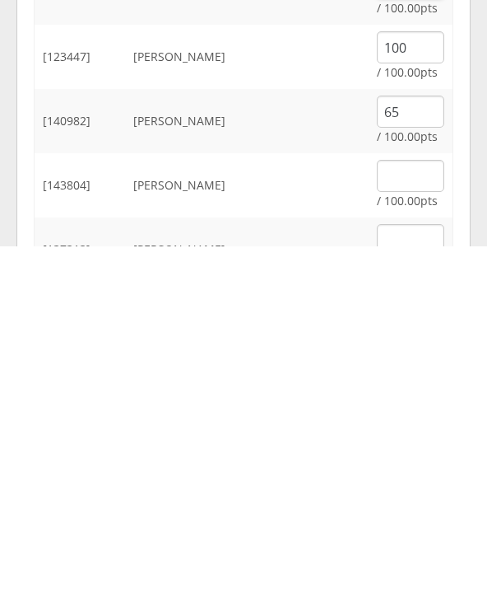
scroll to position [517, 0]
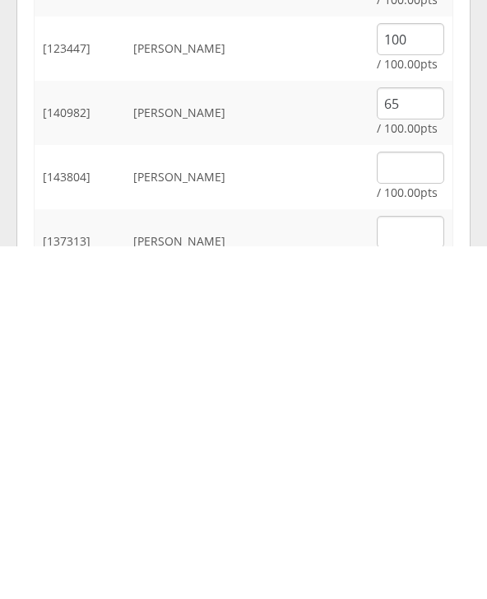
type input "95"
click at [412, 504] on input "text" at bounding box center [411, 520] width 68 height 32
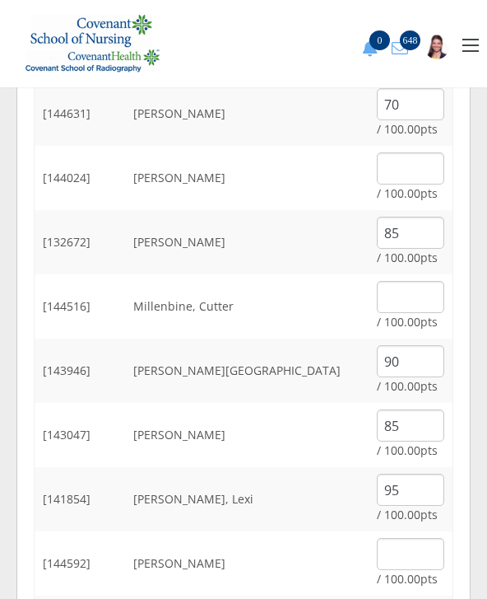
scroll to position [1512, 0]
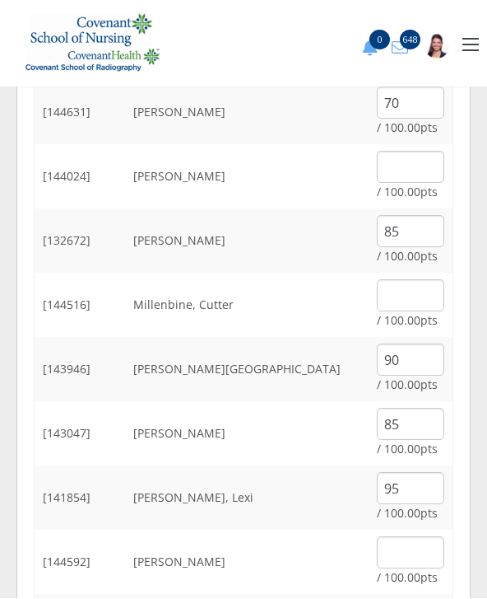
type input "85"
click at [429, 299] on input "text" at bounding box center [411, 296] width 68 height 32
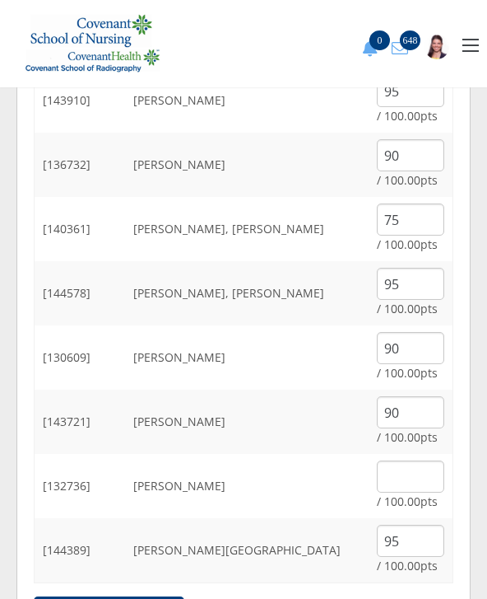
scroll to position [2358, 0]
type input "90"
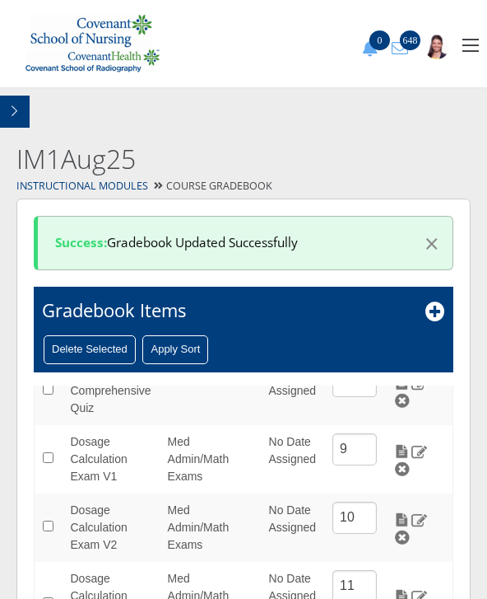
scroll to position [465, 0]
click at [408, 434] on td at bounding box center [419, 460] width 68 height 68
click at [411, 447] on img at bounding box center [402, 452] width 17 height 15
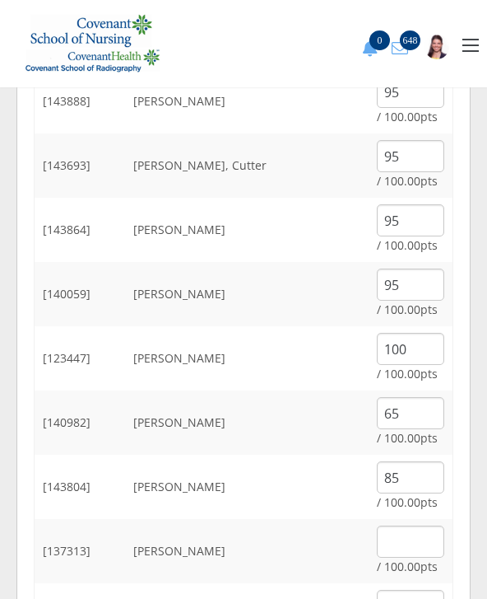
scroll to position [560, 0]
click at [406, 533] on input "text" at bounding box center [411, 541] width 68 height 32
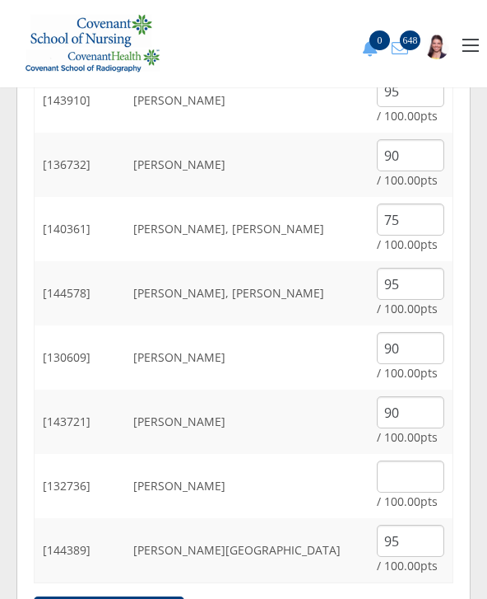
scroll to position [2362, 0]
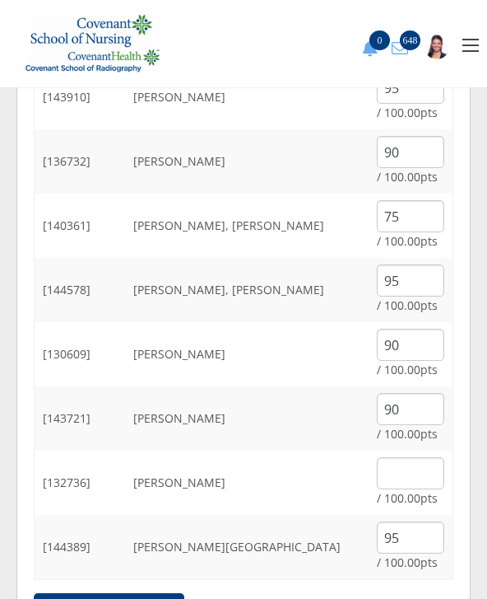
type input "70"
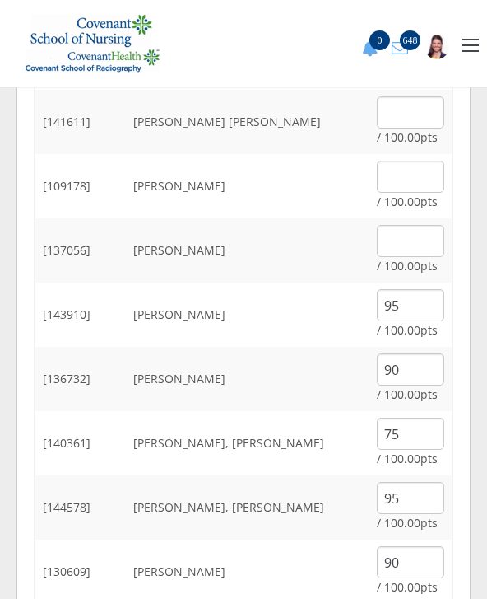
scroll to position [2133, 0]
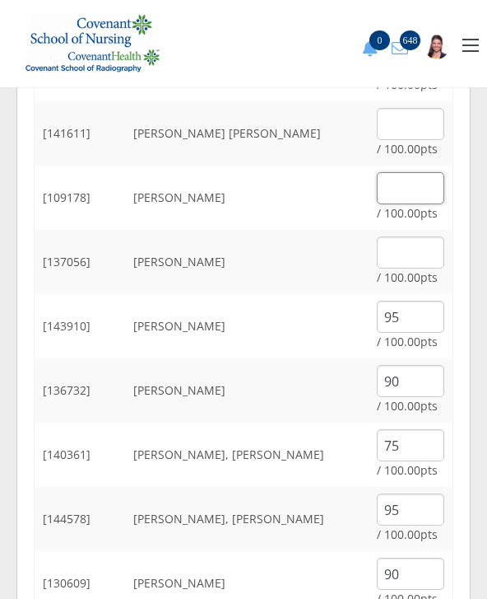
click at [401, 187] on input "text" at bounding box center [411, 189] width 68 height 32
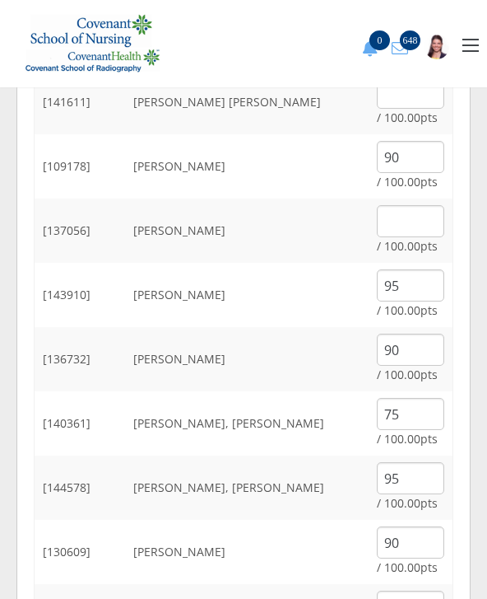
scroll to position [2166, 0]
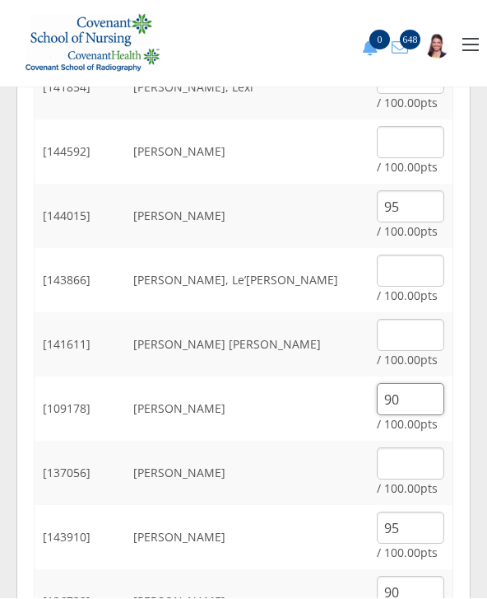
type input "90"
click at [403, 274] on input "text" at bounding box center [411, 271] width 68 height 32
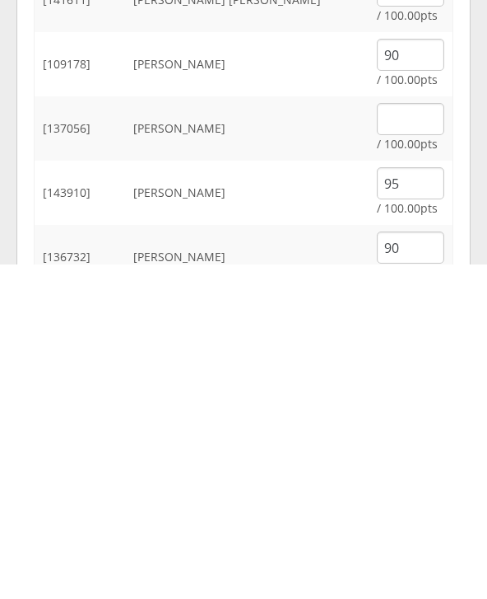
scroll to position [2268, 0]
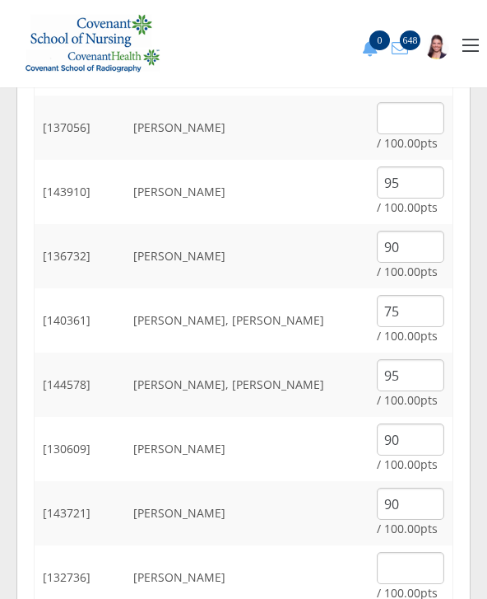
type input "75"
click at [420, 566] on input "text" at bounding box center [411, 568] width 68 height 32
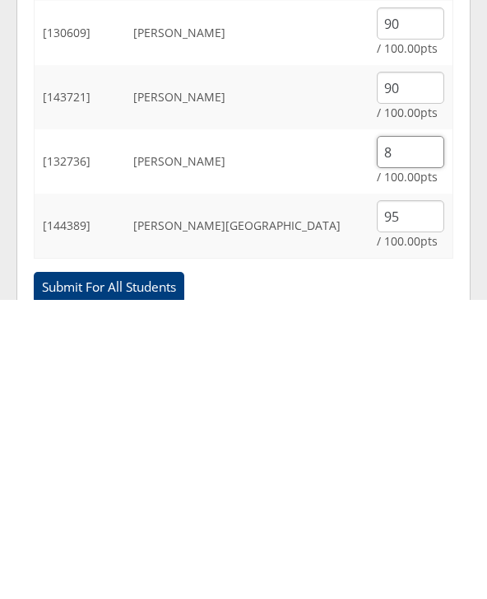
type input "80"
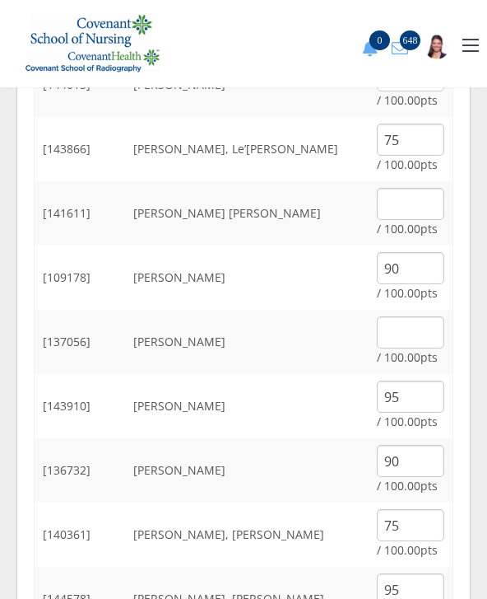
scroll to position [2053, 0]
